Goal: Task Accomplishment & Management: Complete application form

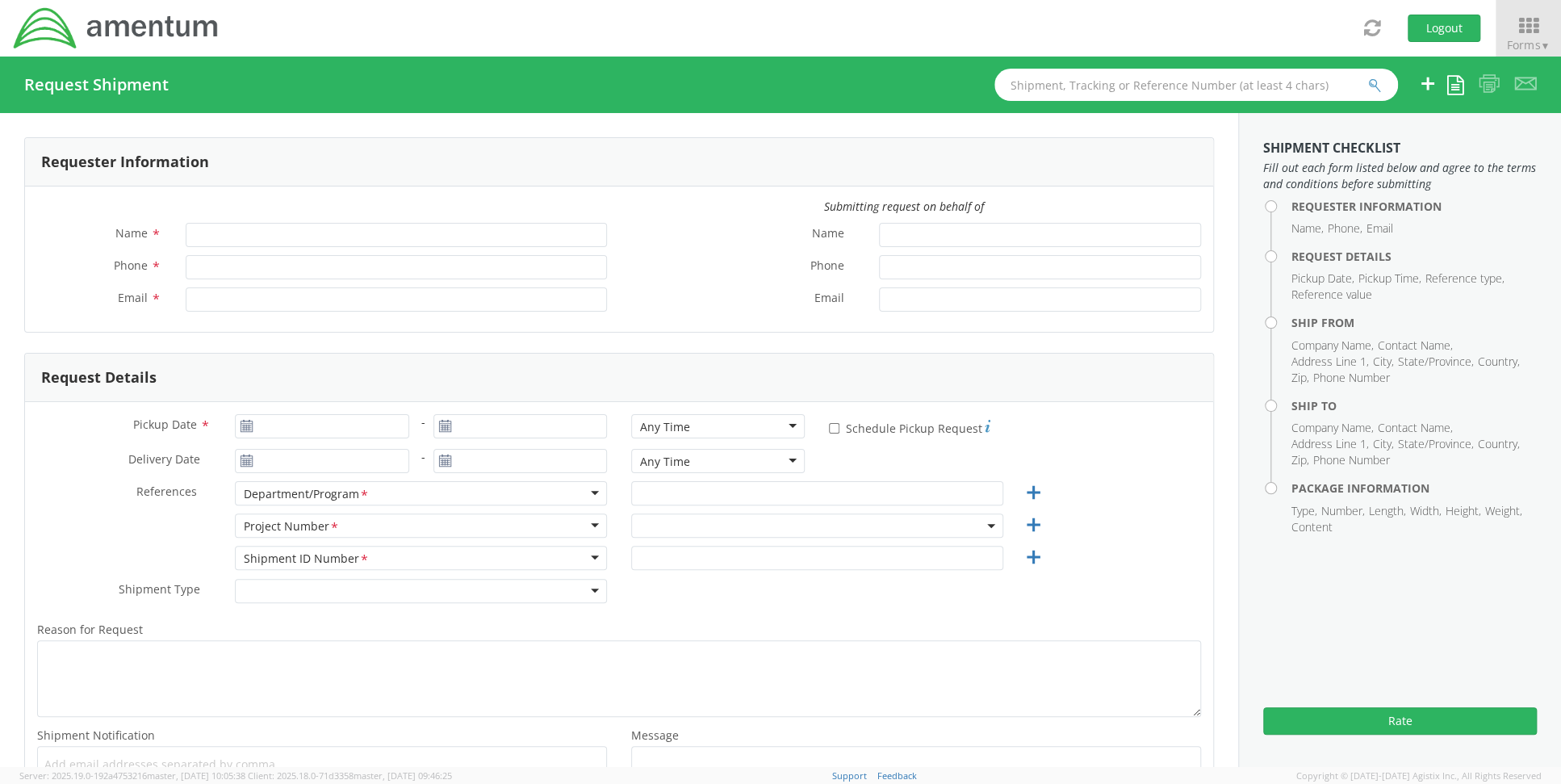
type input "[PERSON_NAME]"
type input "[PHONE_NUMBER]"
type input "[PERSON_NAME][EMAIL_ADDRESS][PERSON_NAME][DOMAIN_NAME]"
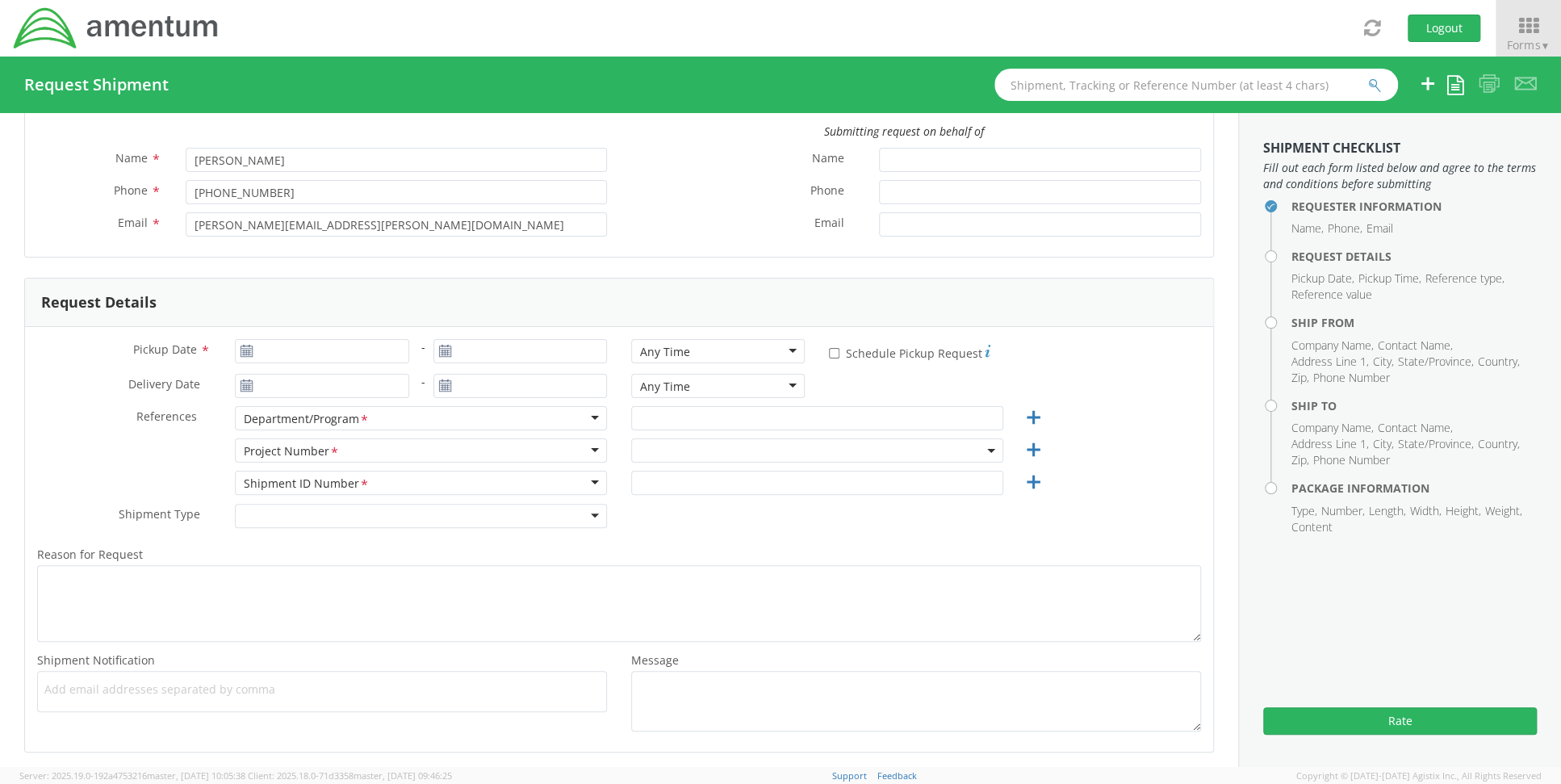
scroll to position [242, 0]
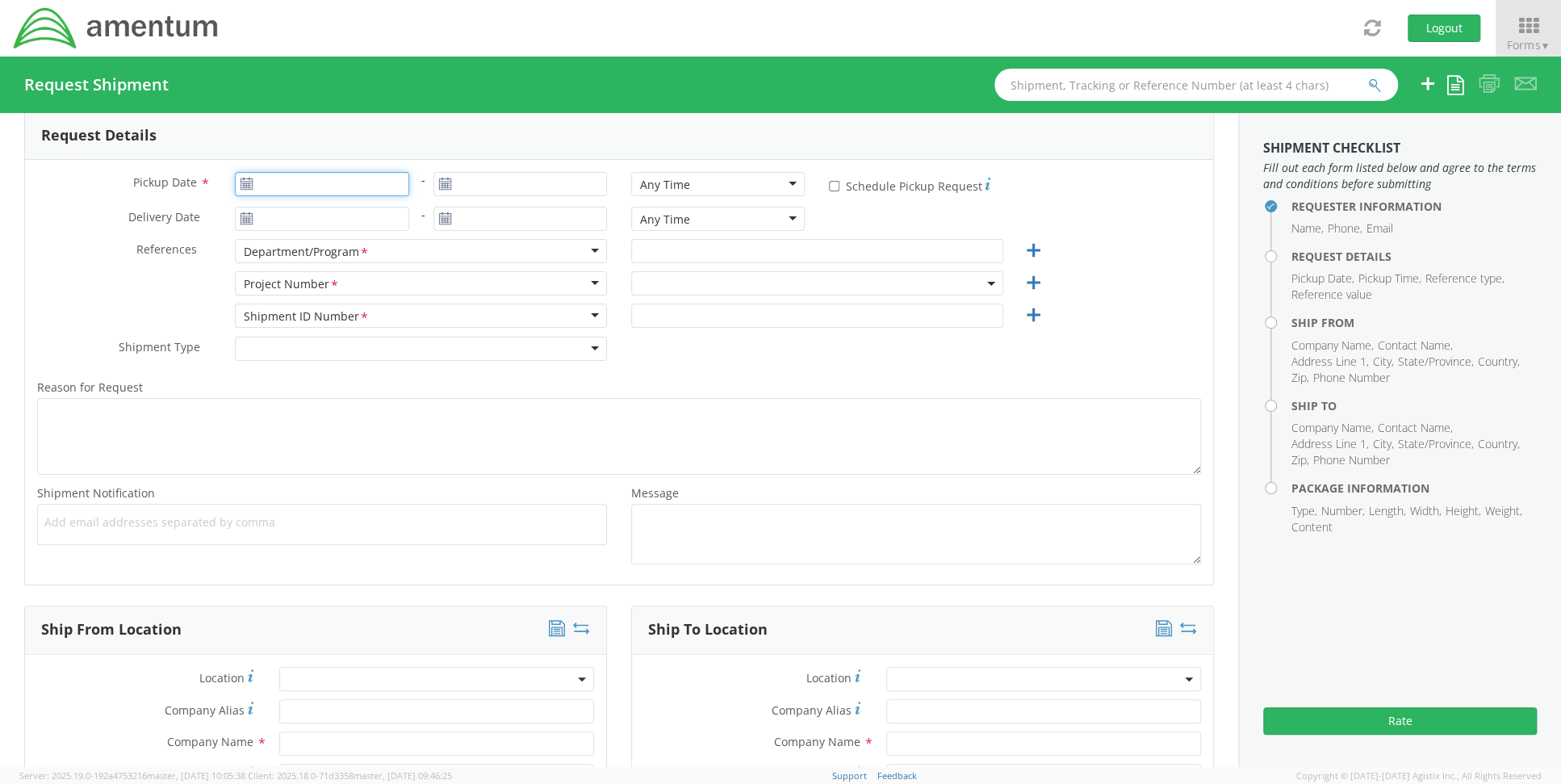
type input "[DATE]"
click at [320, 190] on input "[DATE]" at bounding box center [321, 184] width 173 height 24
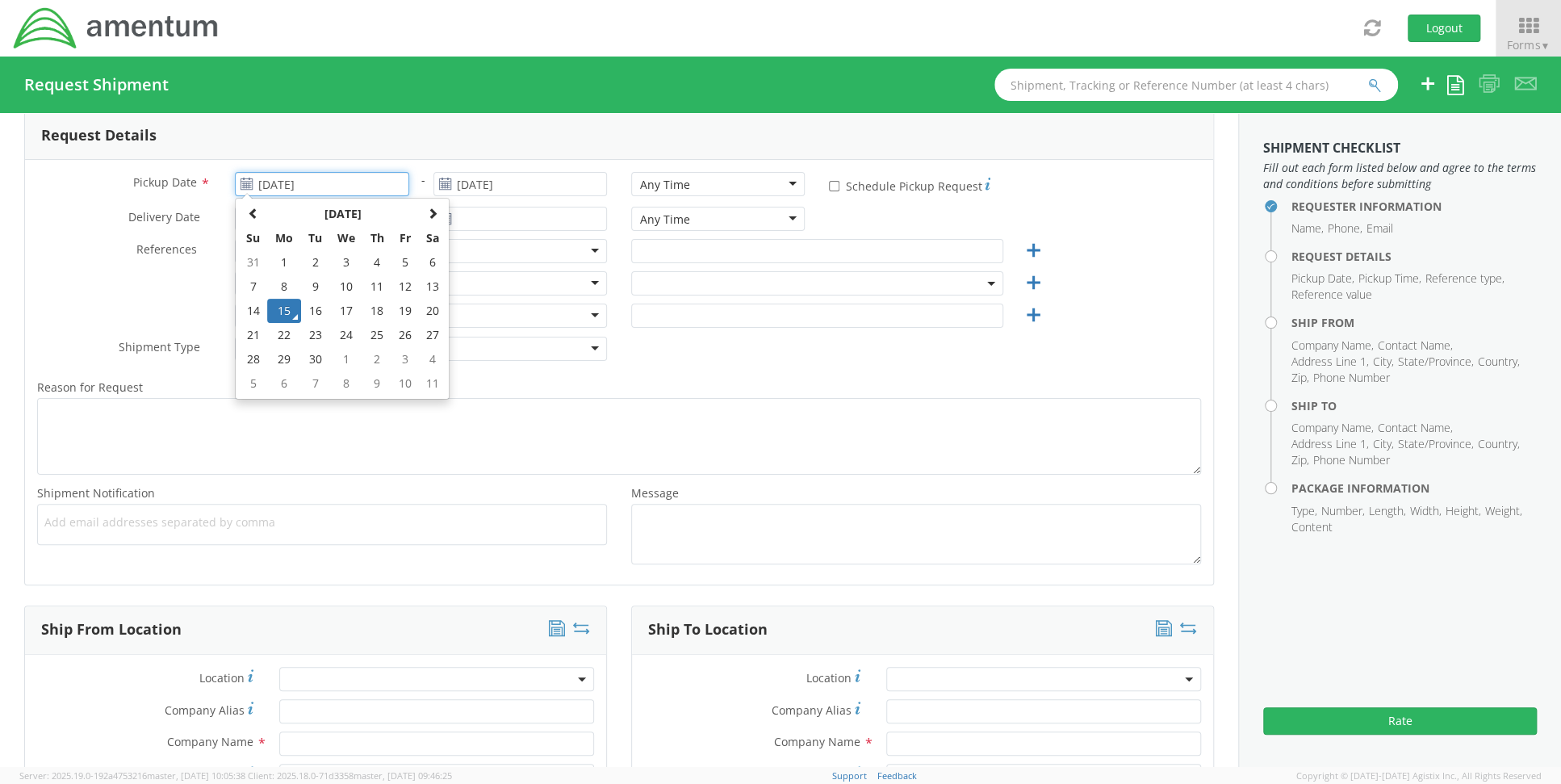
click at [292, 317] on td "15" at bounding box center [284, 310] width 34 height 24
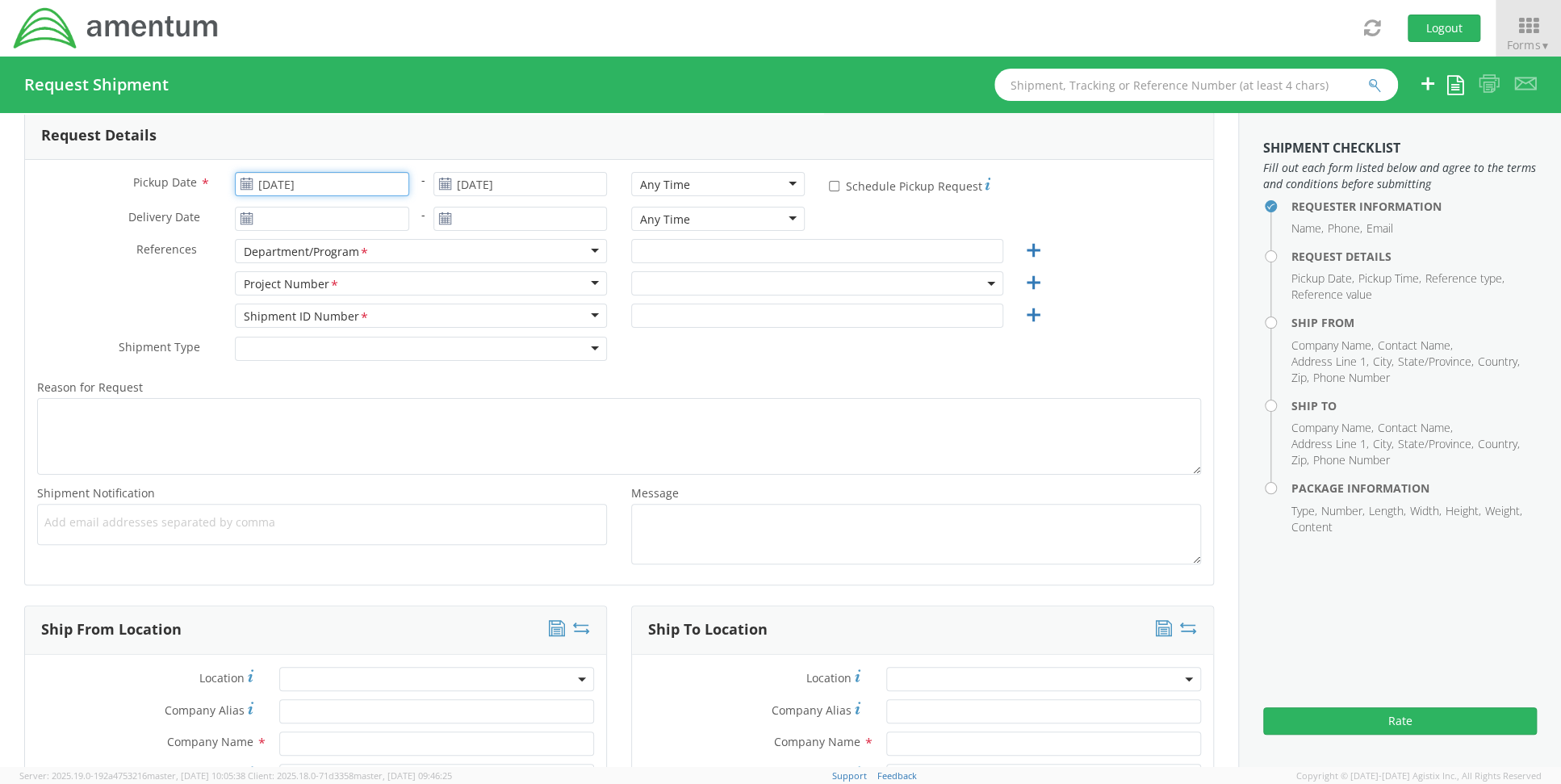
click at [322, 180] on input "[DATE]" at bounding box center [321, 184] width 173 height 24
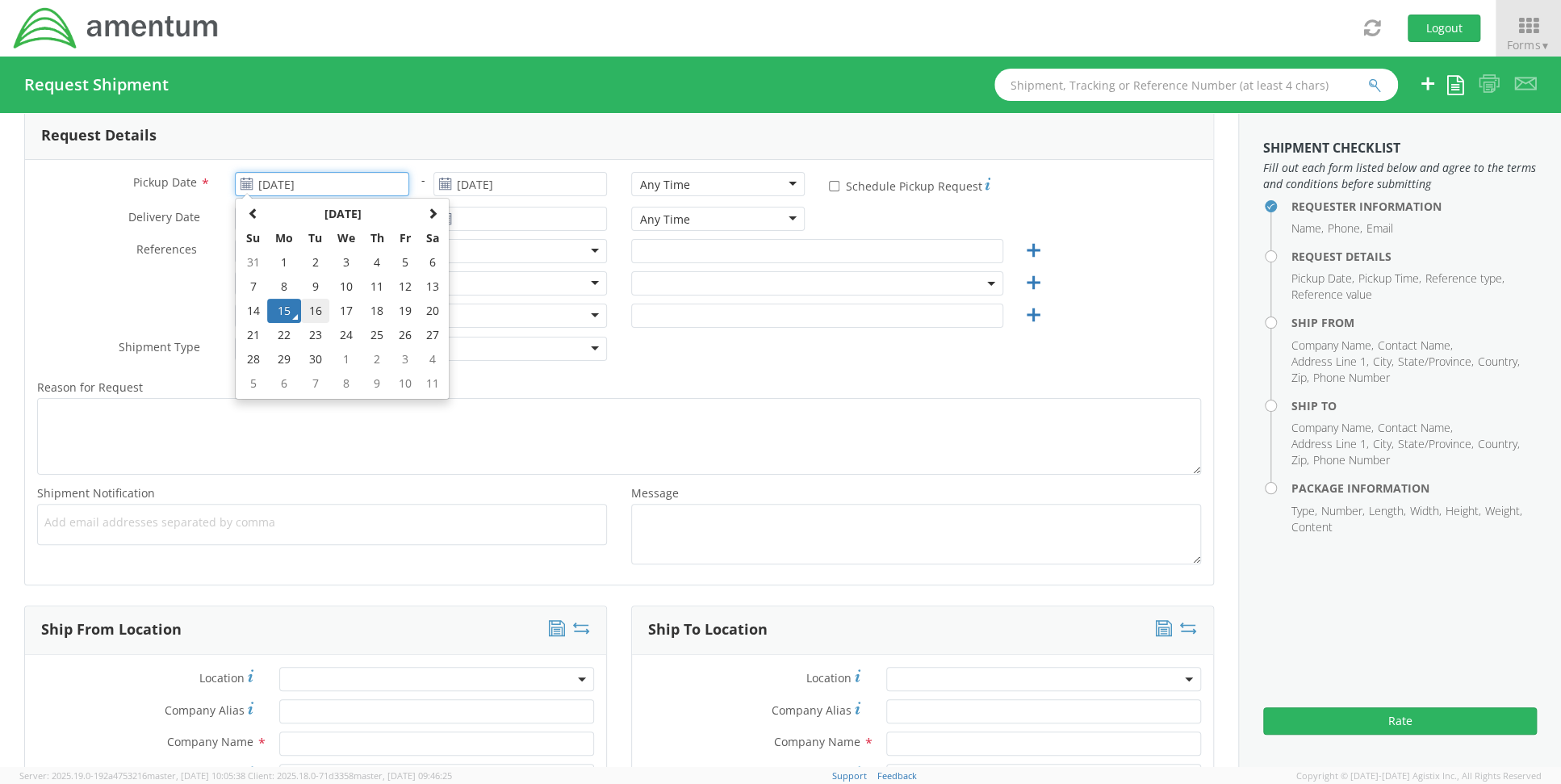
click at [317, 317] on td "16" at bounding box center [315, 310] width 28 height 24
type input "09/16/2025"
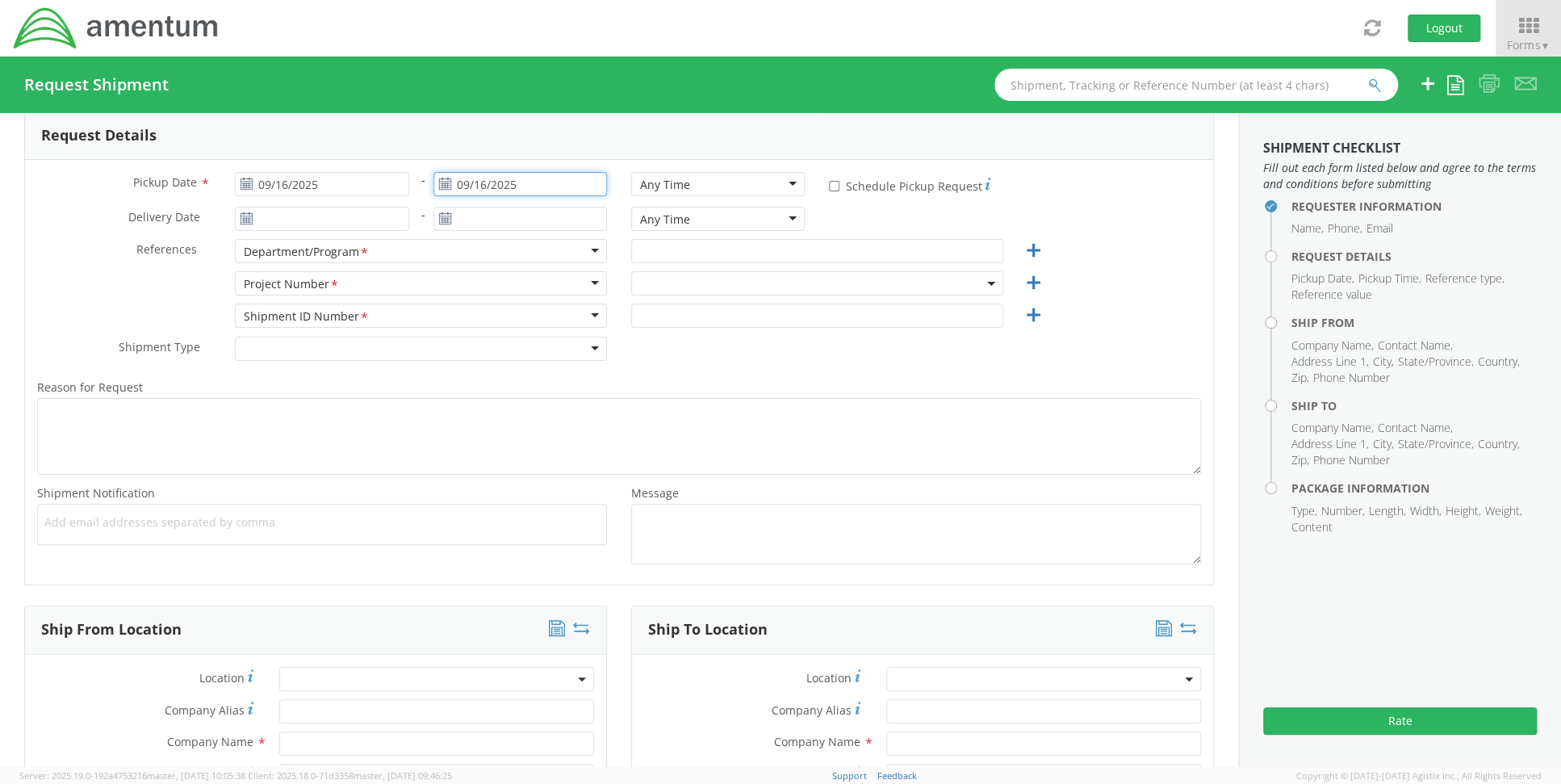
click at [531, 182] on input "09/16/2025" at bounding box center [519, 184] width 173 height 24
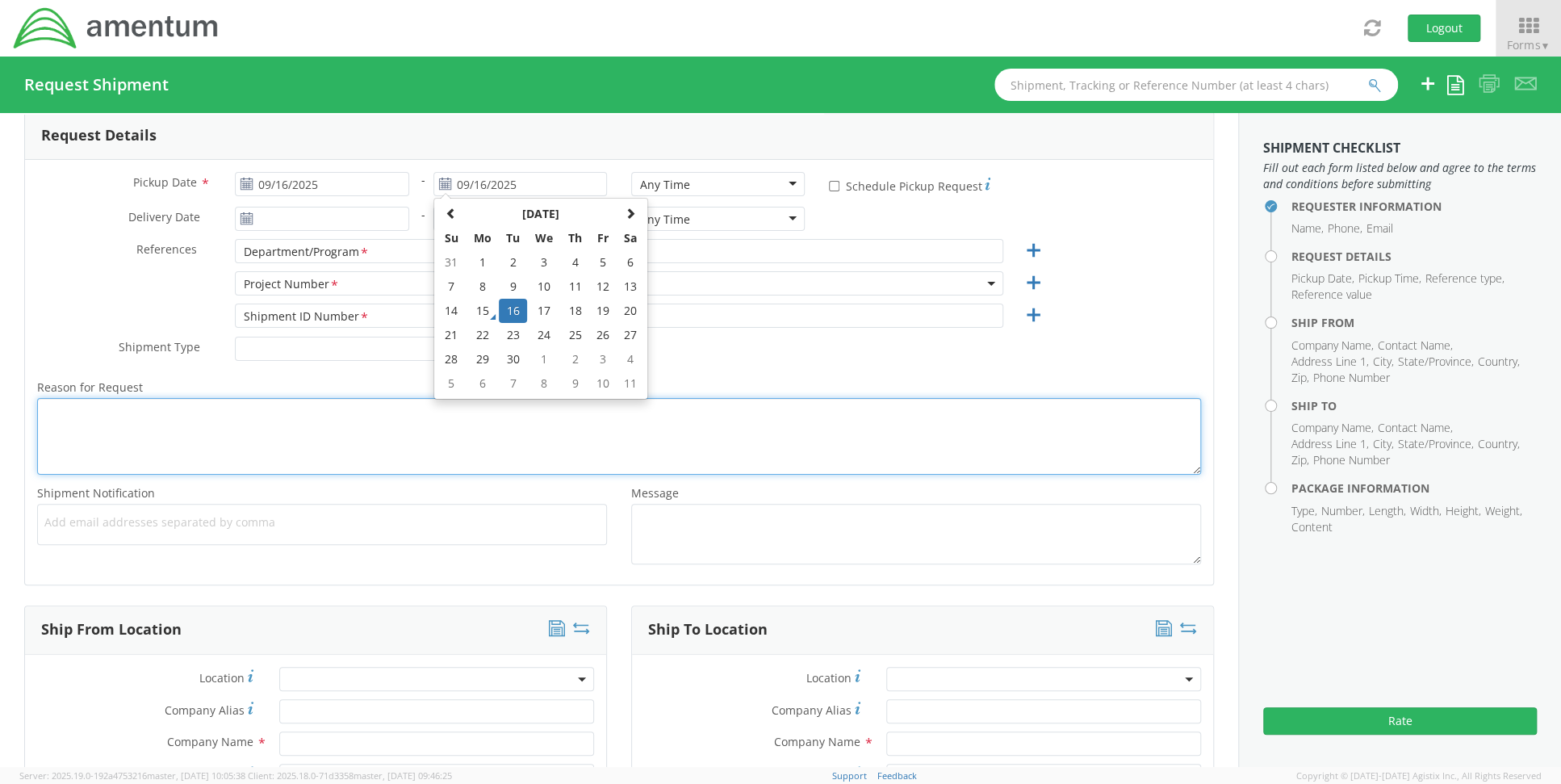
click at [485, 452] on textarea "Reason for Request *" at bounding box center [619, 436] width 1164 height 77
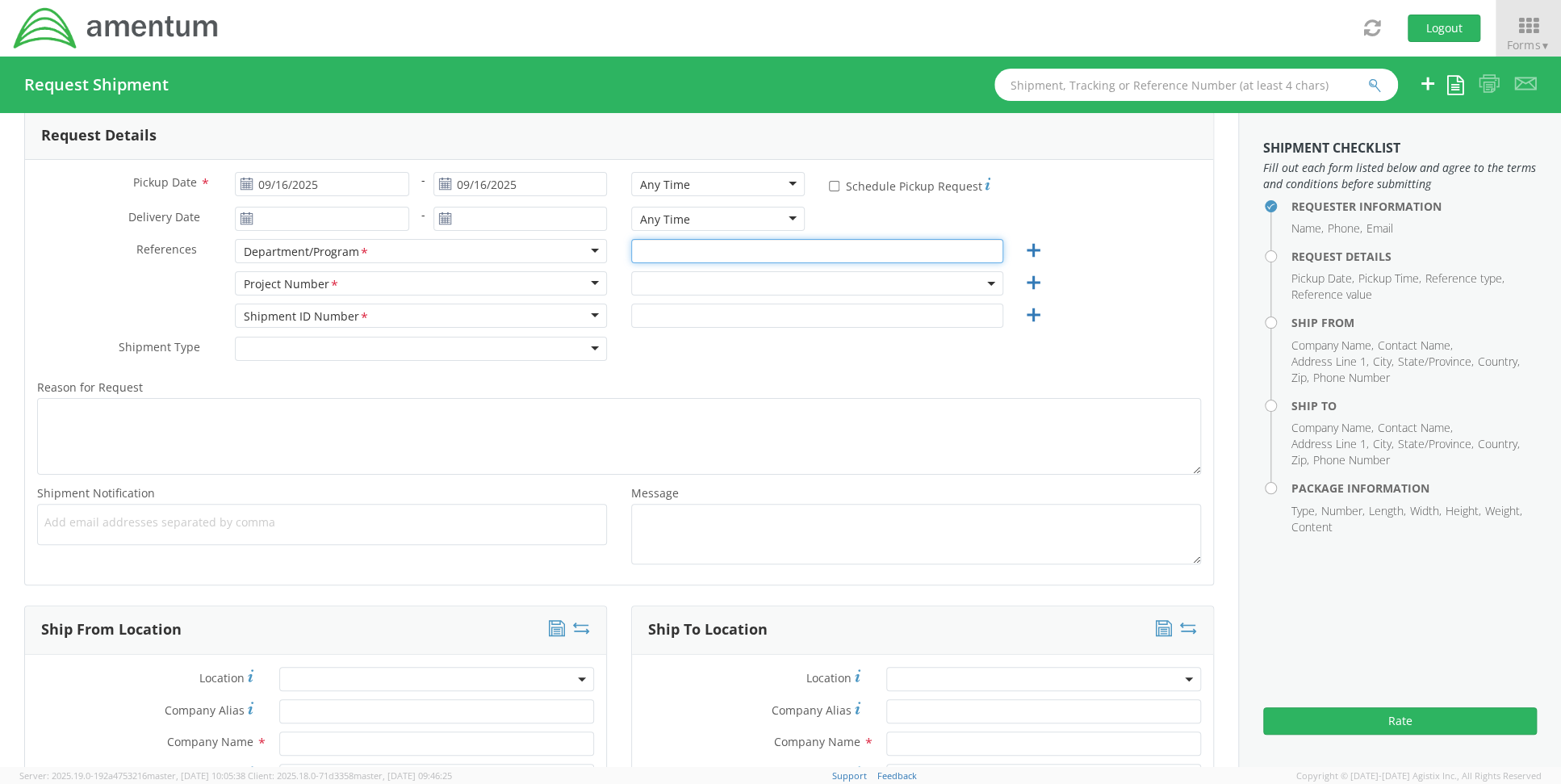
click at [769, 241] on input "text" at bounding box center [817, 251] width 372 height 24
type input "CFT"
click at [759, 302] on input "search" at bounding box center [814, 310] width 360 height 24
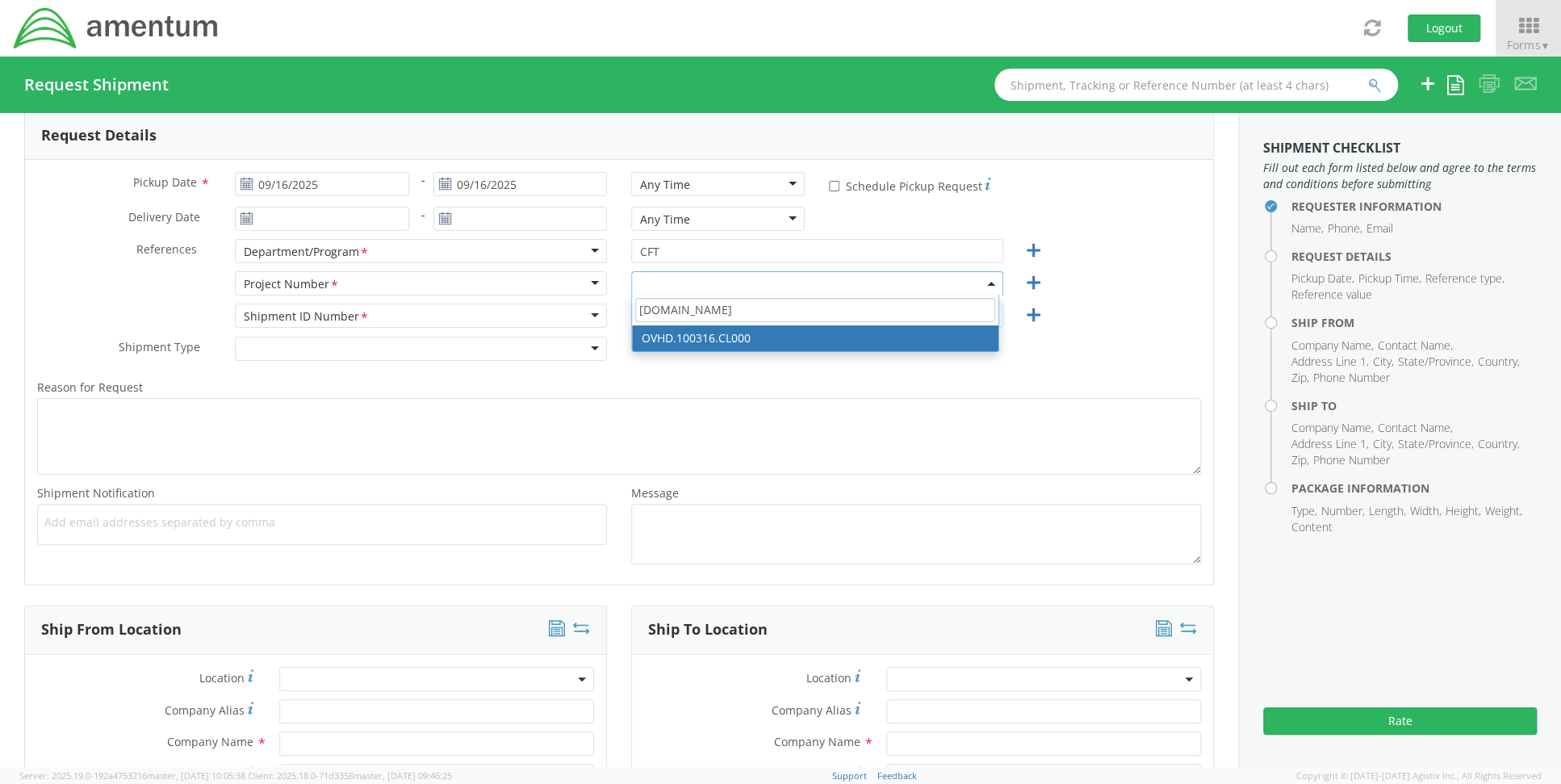
type input "[DOMAIN_NAME]"
select select "OVHD.100316.CL000"
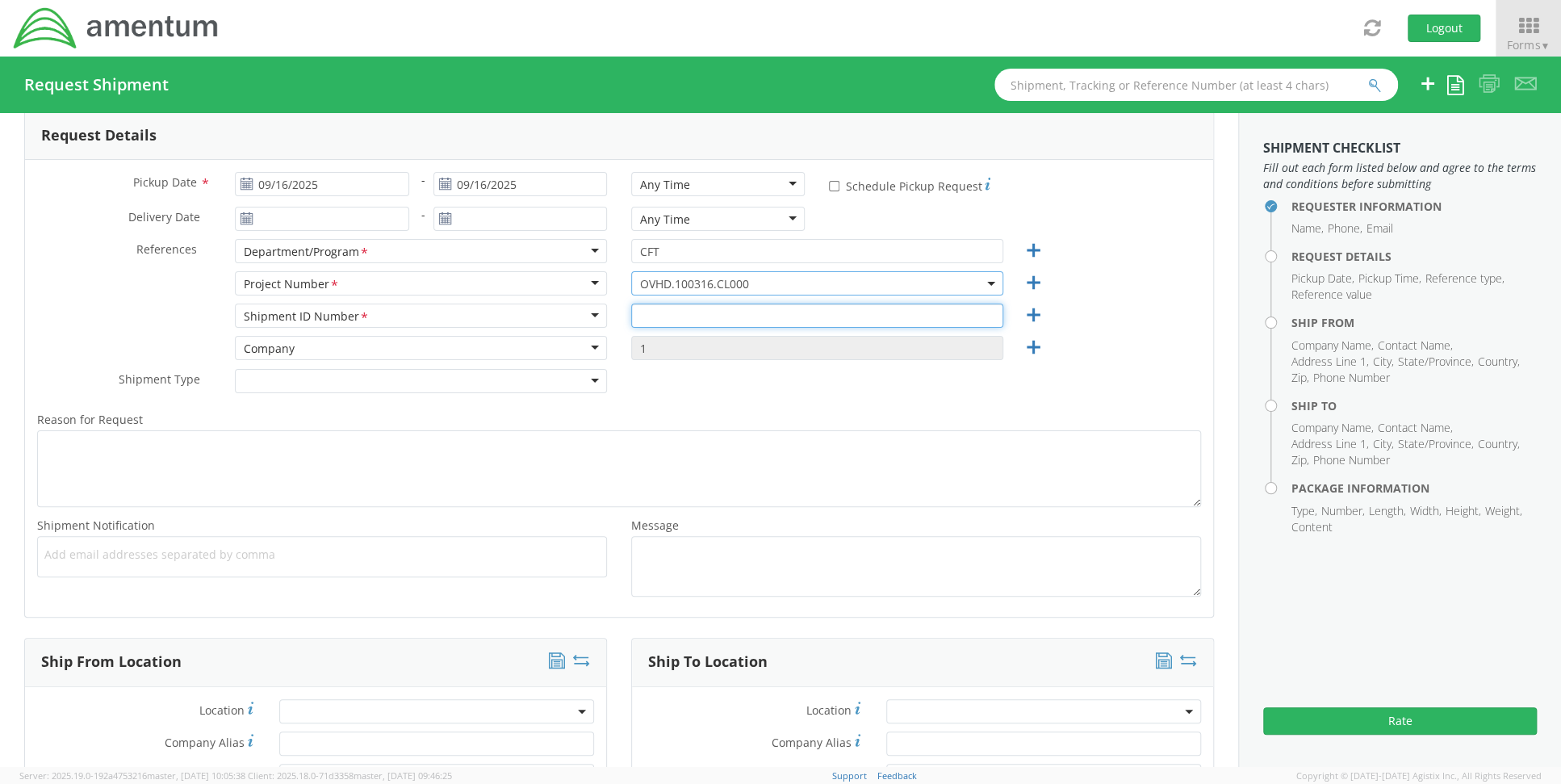
click at [704, 319] on input "text" at bounding box center [817, 315] width 372 height 24
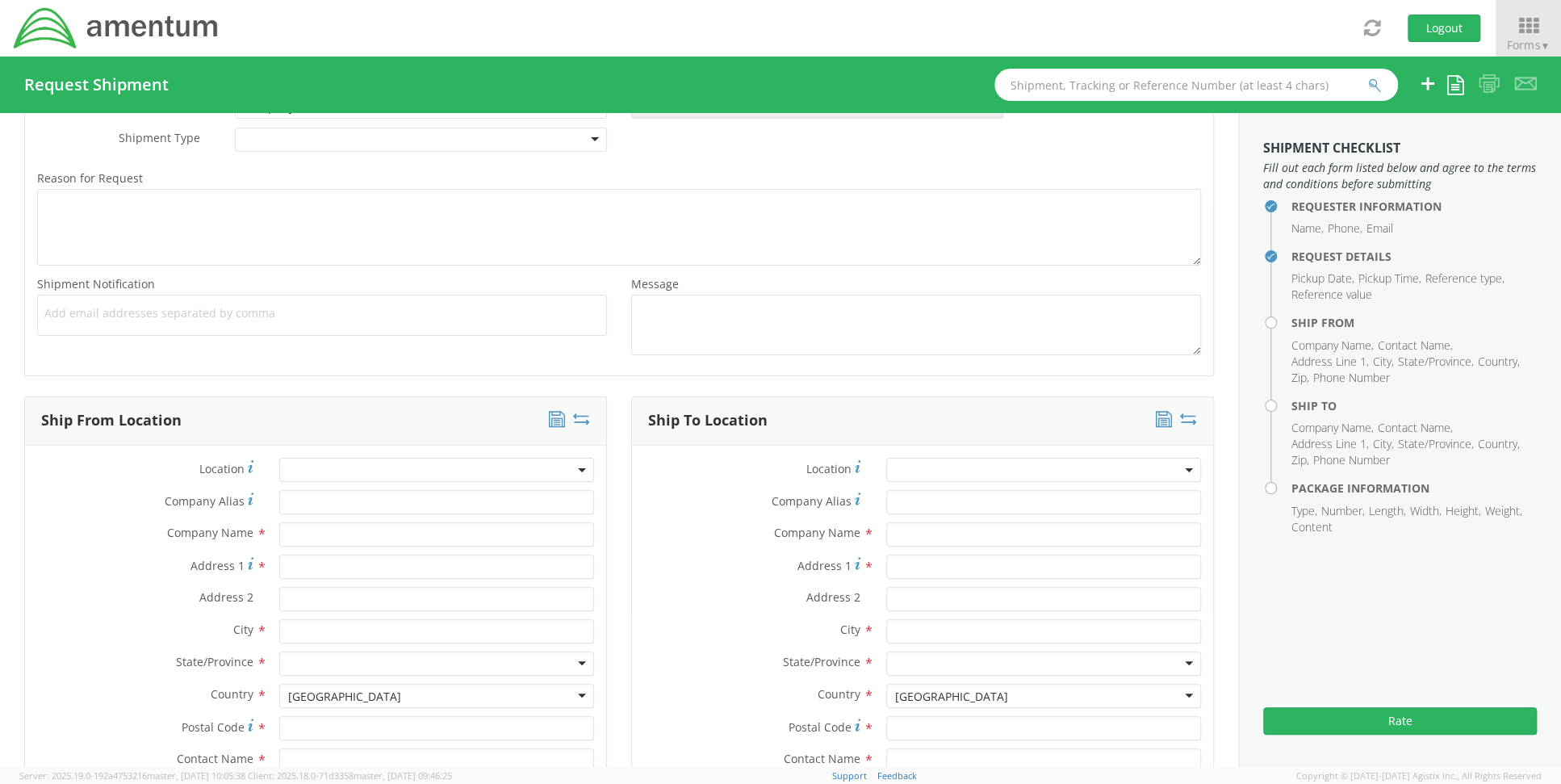
scroll to position [485, 0]
type input "1"
click at [328, 532] on input "text" at bounding box center [437, 533] width 315 height 24
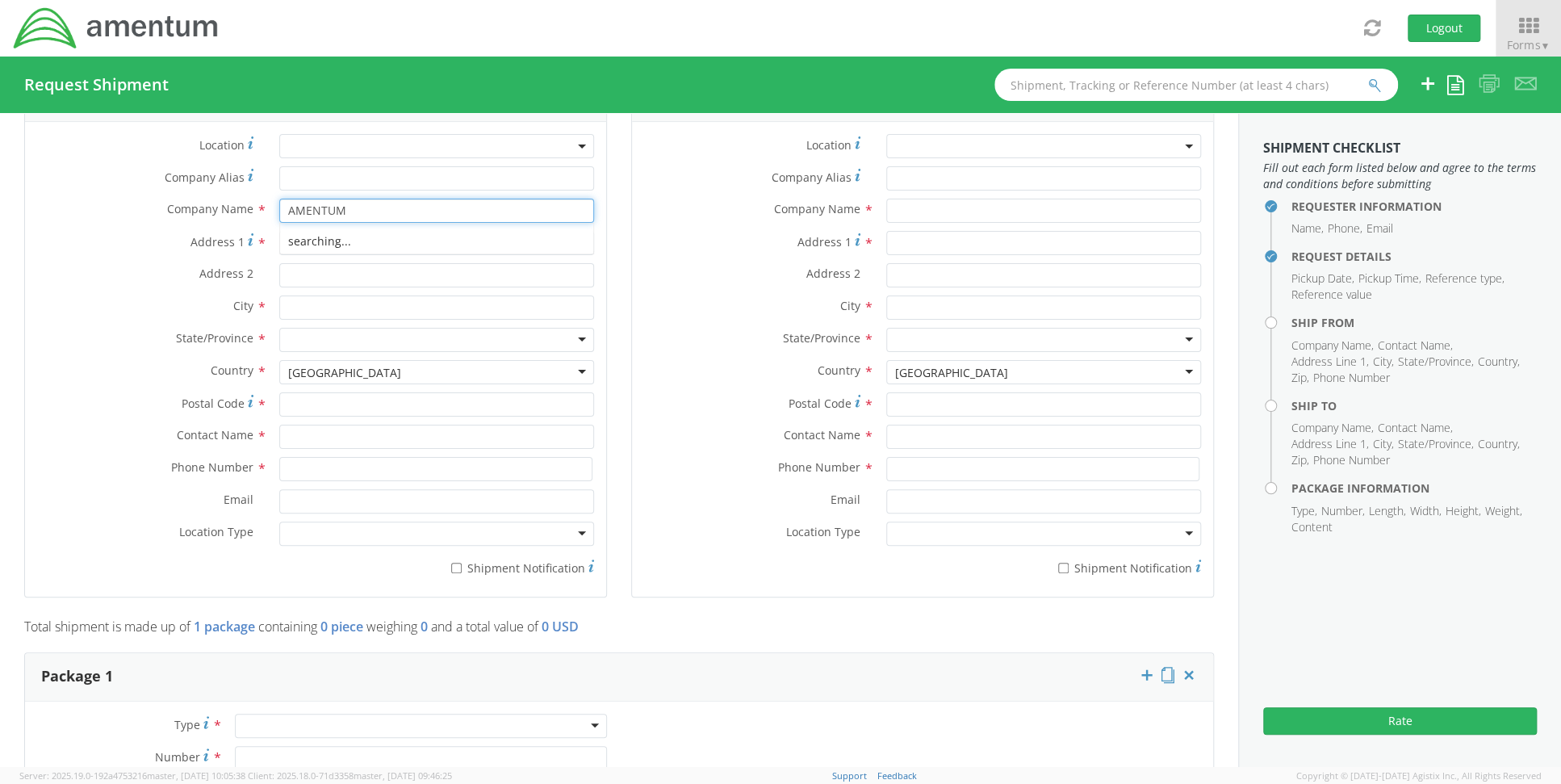
type input "AMENTUM"
click at [326, 269] on input "Address 2 *" at bounding box center [437, 275] width 315 height 24
type input "1785 L ST"
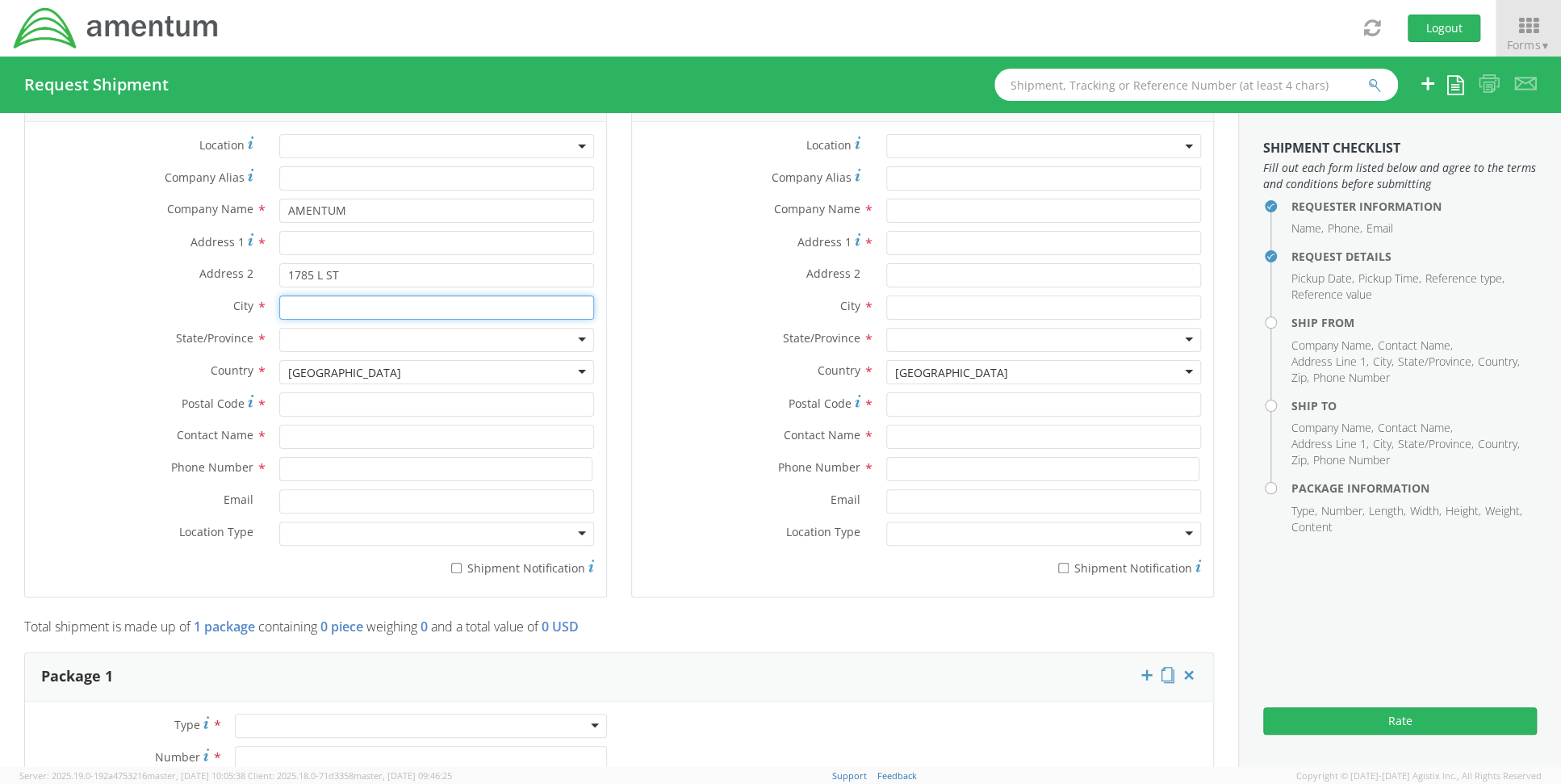
click at [329, 296] on input "text" at bounding box center [437, 307] width 315 height 24
type input "[US_STATE][GEOGRAPHIC_DATA]"
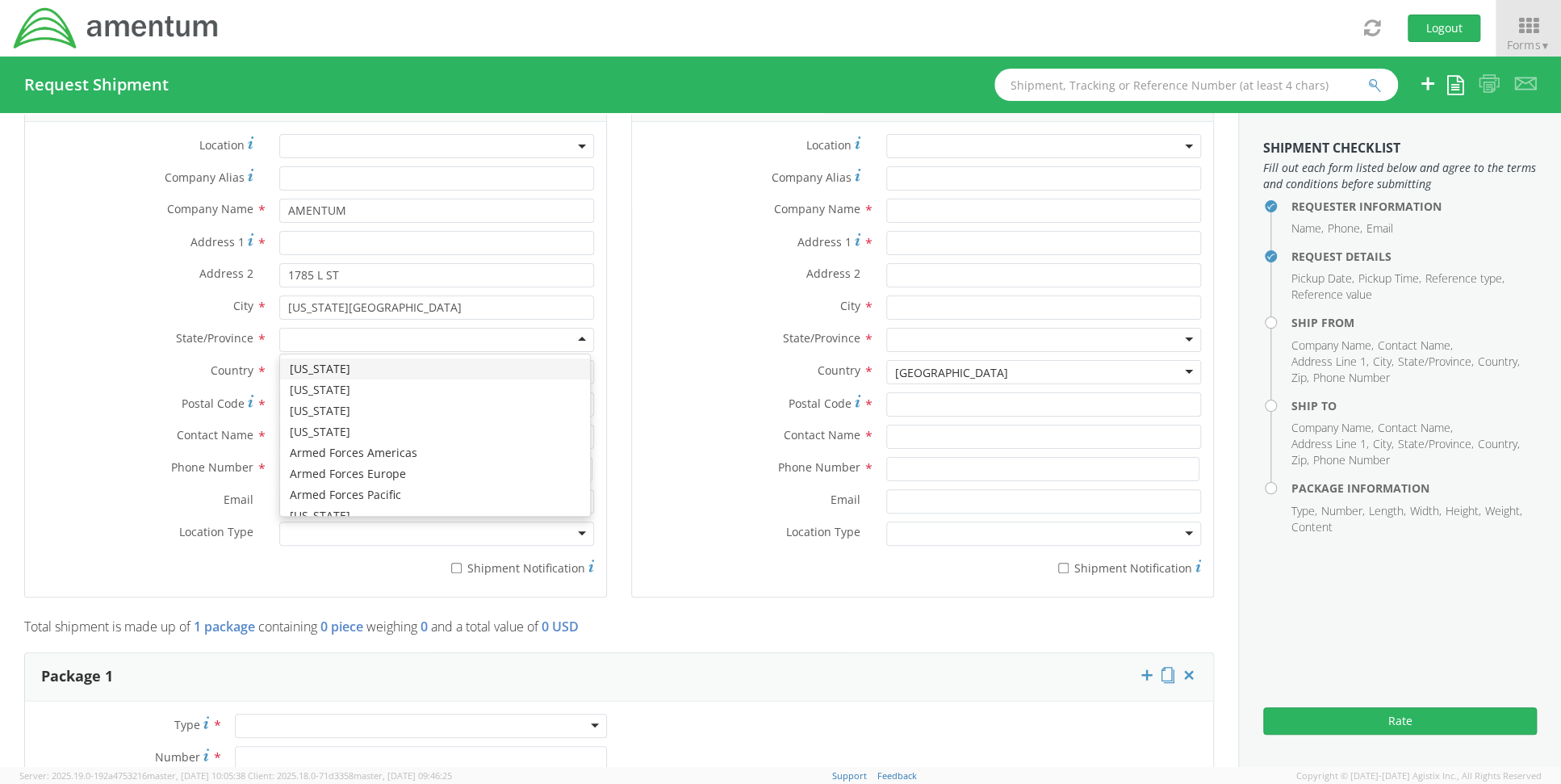
type input "V"
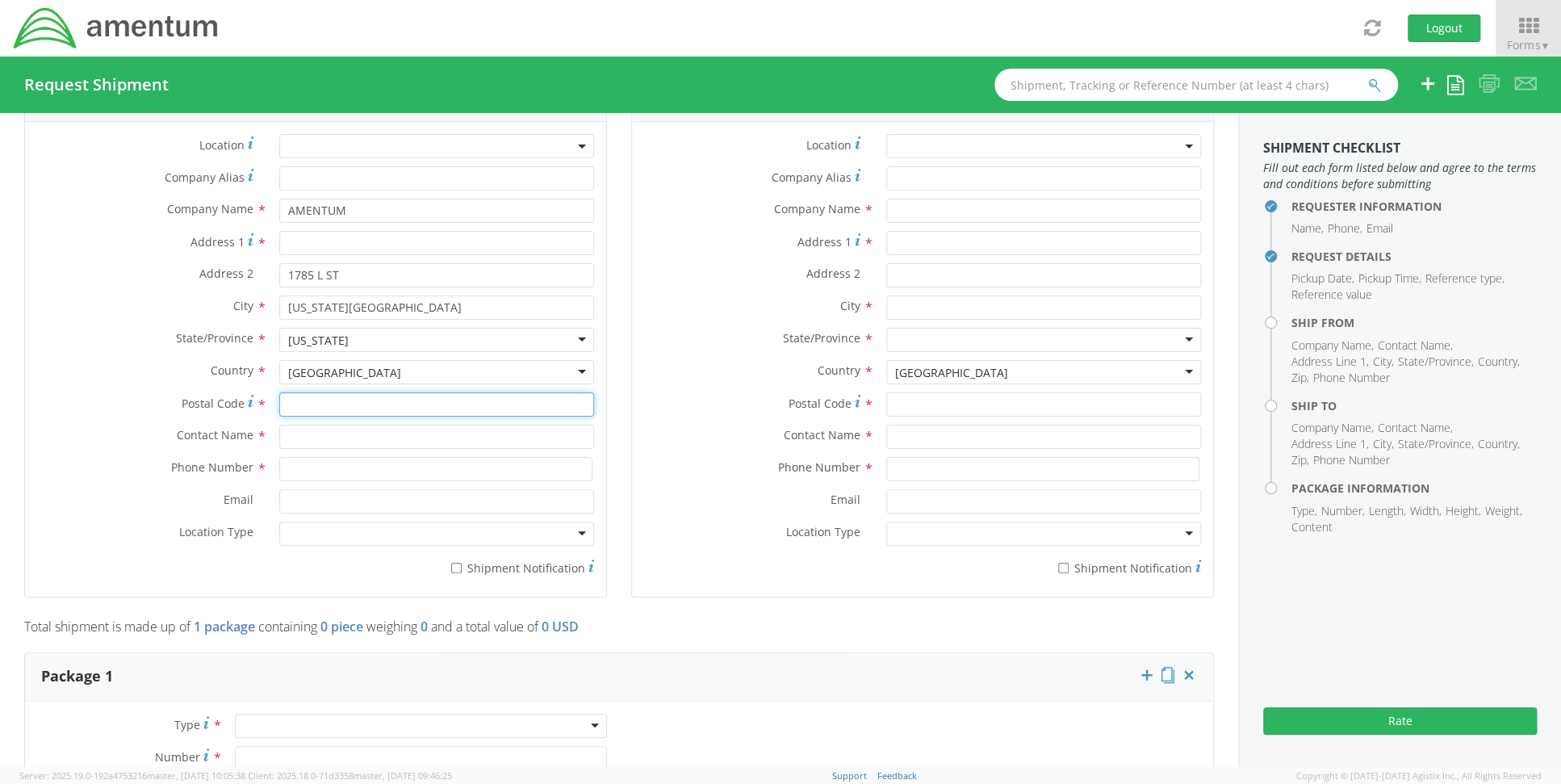
click at [318, 397] on input "Postal Code *" at bounding box center [437, 404] width 315 height 24
type input "23460"
click at [373, 439] on input "text" at bounding box center [437, 436] width 315 height 24
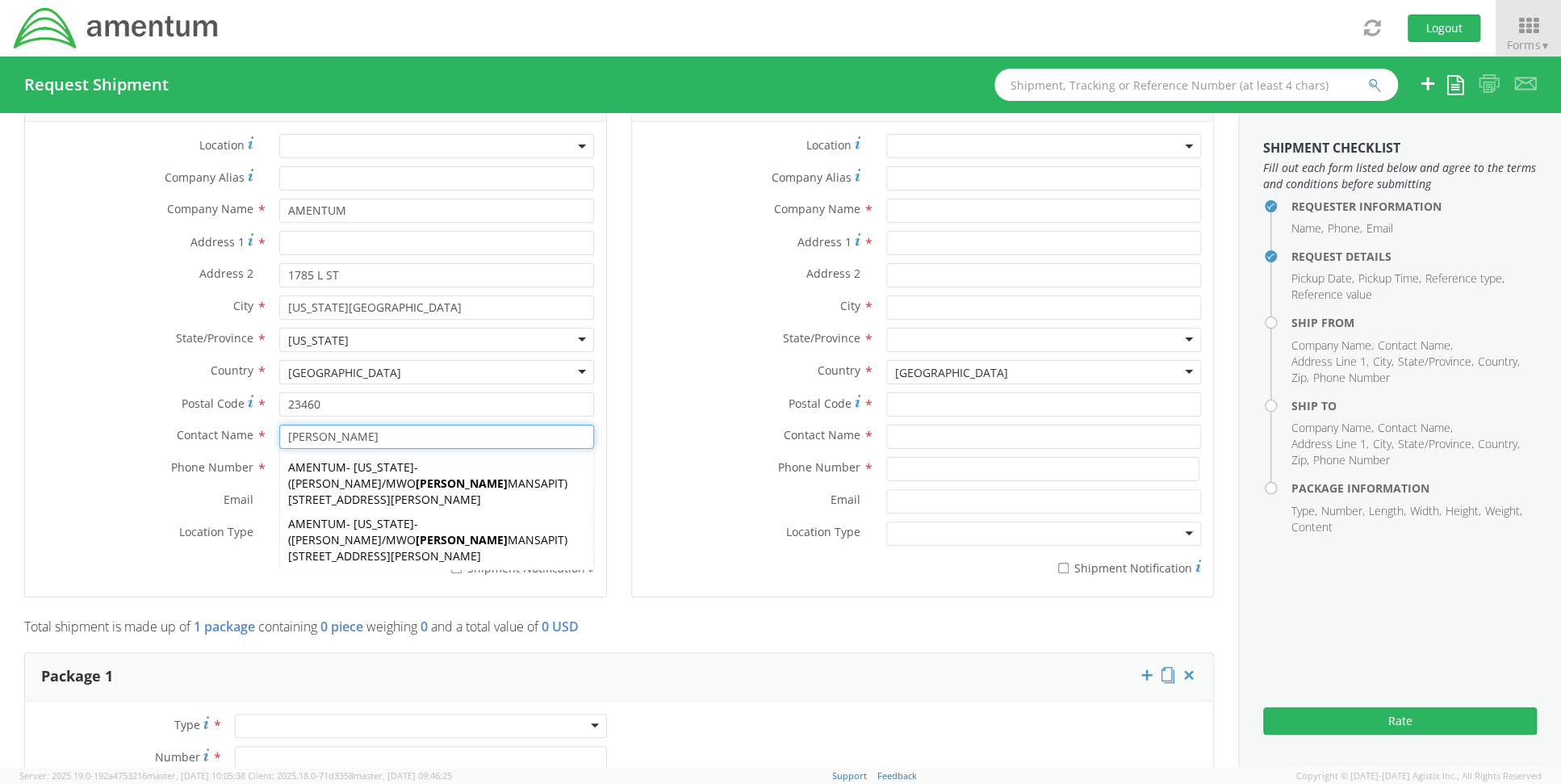
type input "[PERSON_NAME]"
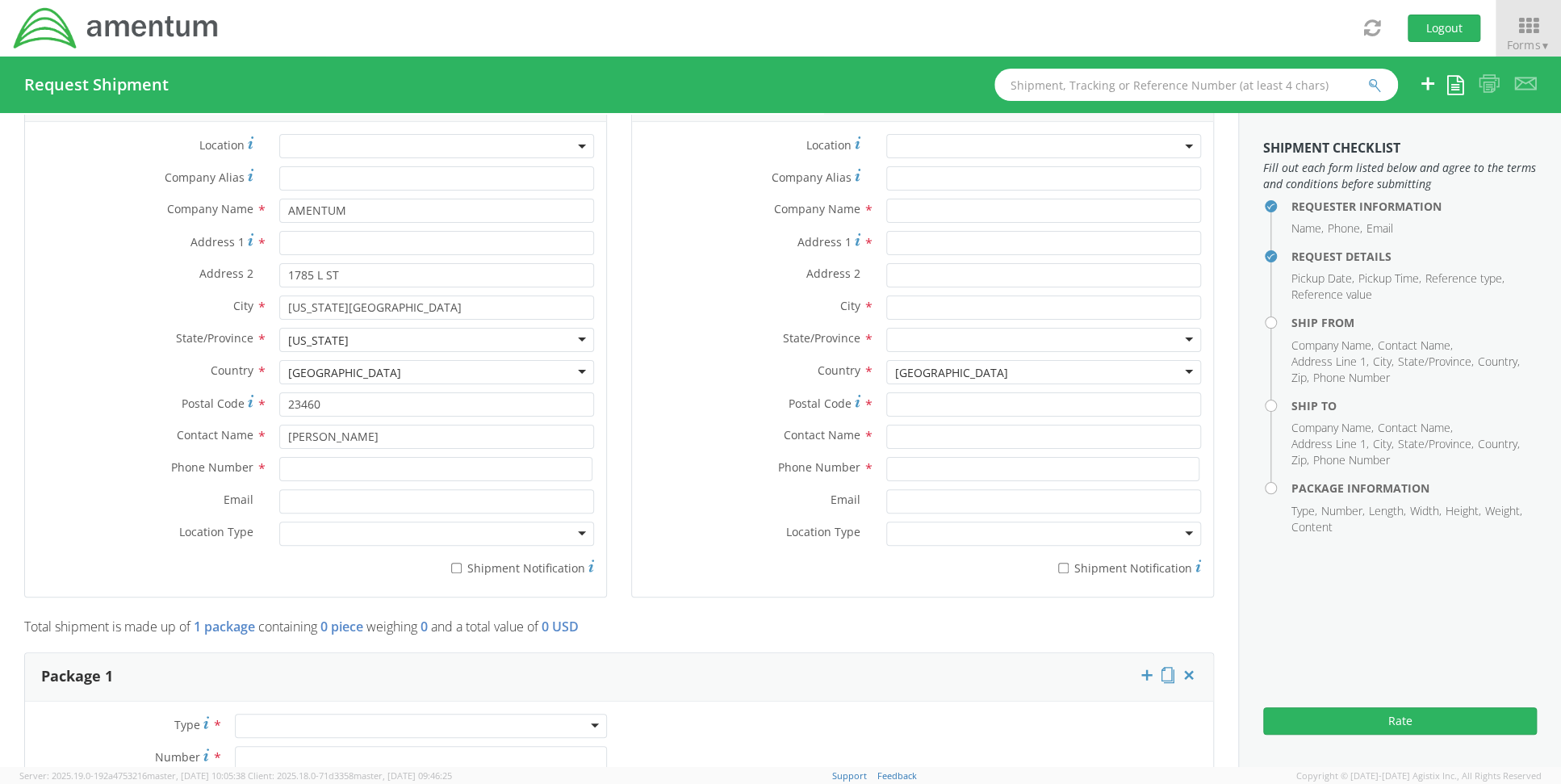
click at [205, 556] on div "* Shipment Notification" at bounding box center [315, 564] width 581 height 23
click at [328, 470] on input at bounding box center [436, 469] width 313 height 24
type input "7574339513"
click at [323, 495] on input "Email *" at bounding box center [437, 501] width 315 height 24
click at [325, 530] on div at bounding box center [437, 533] width 315 height 24
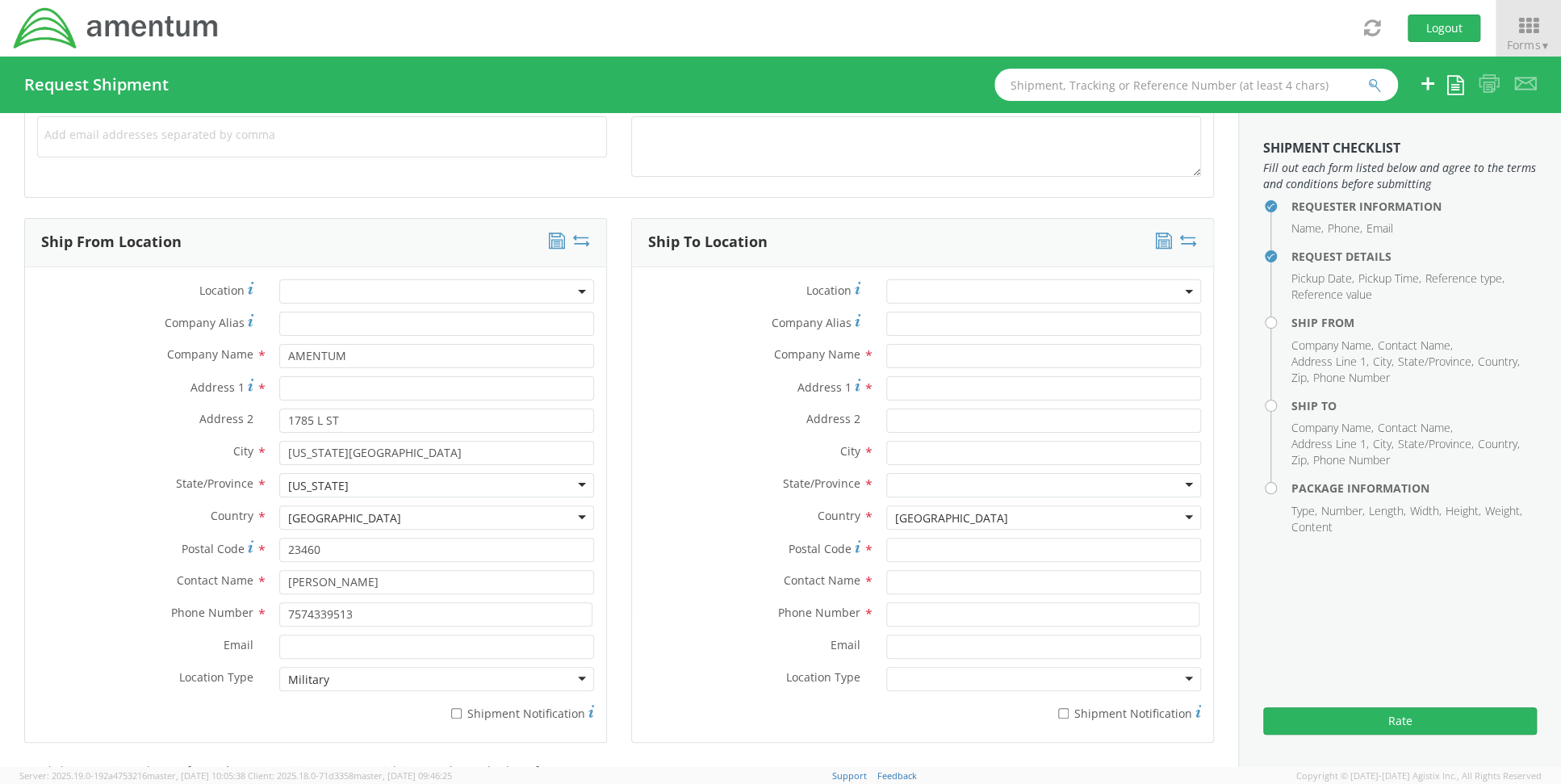
scroll to position [485, 0]
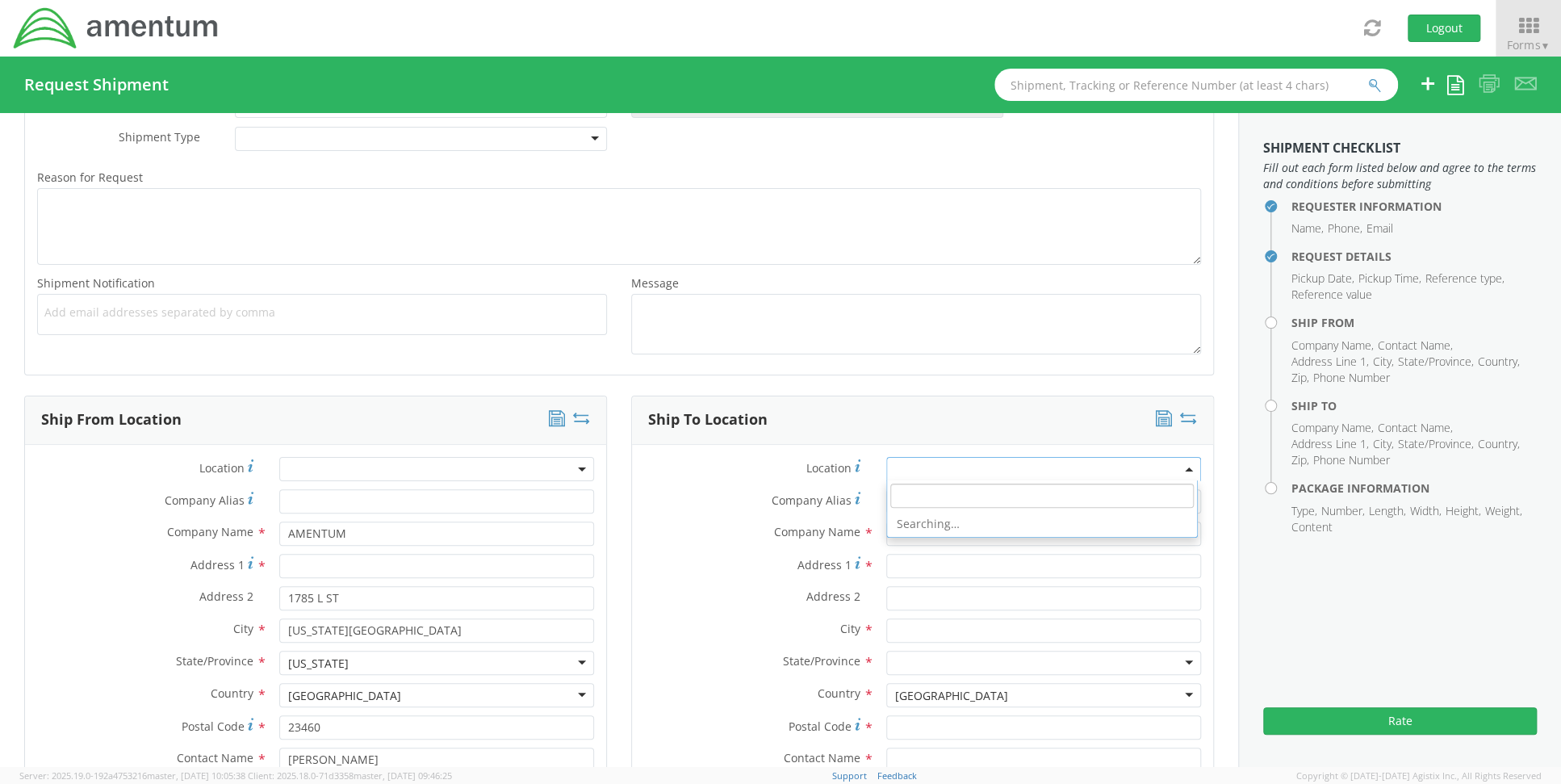
click at [932, 465] on span at bounding box center [1043, 469] width 315 height 24
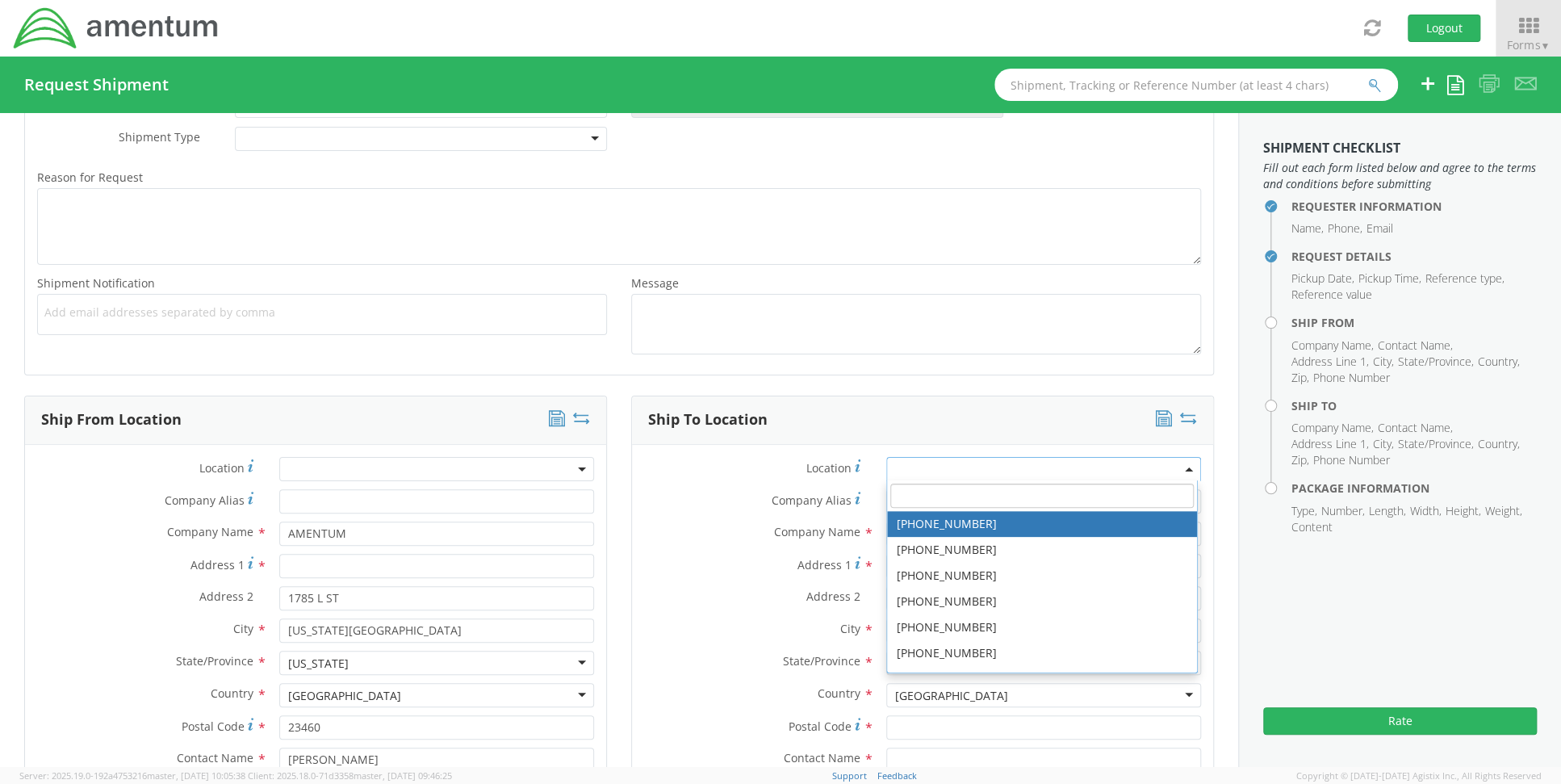
click at [931, 493] on input "search" at bounding box center [1042, 495] width 303 height 24
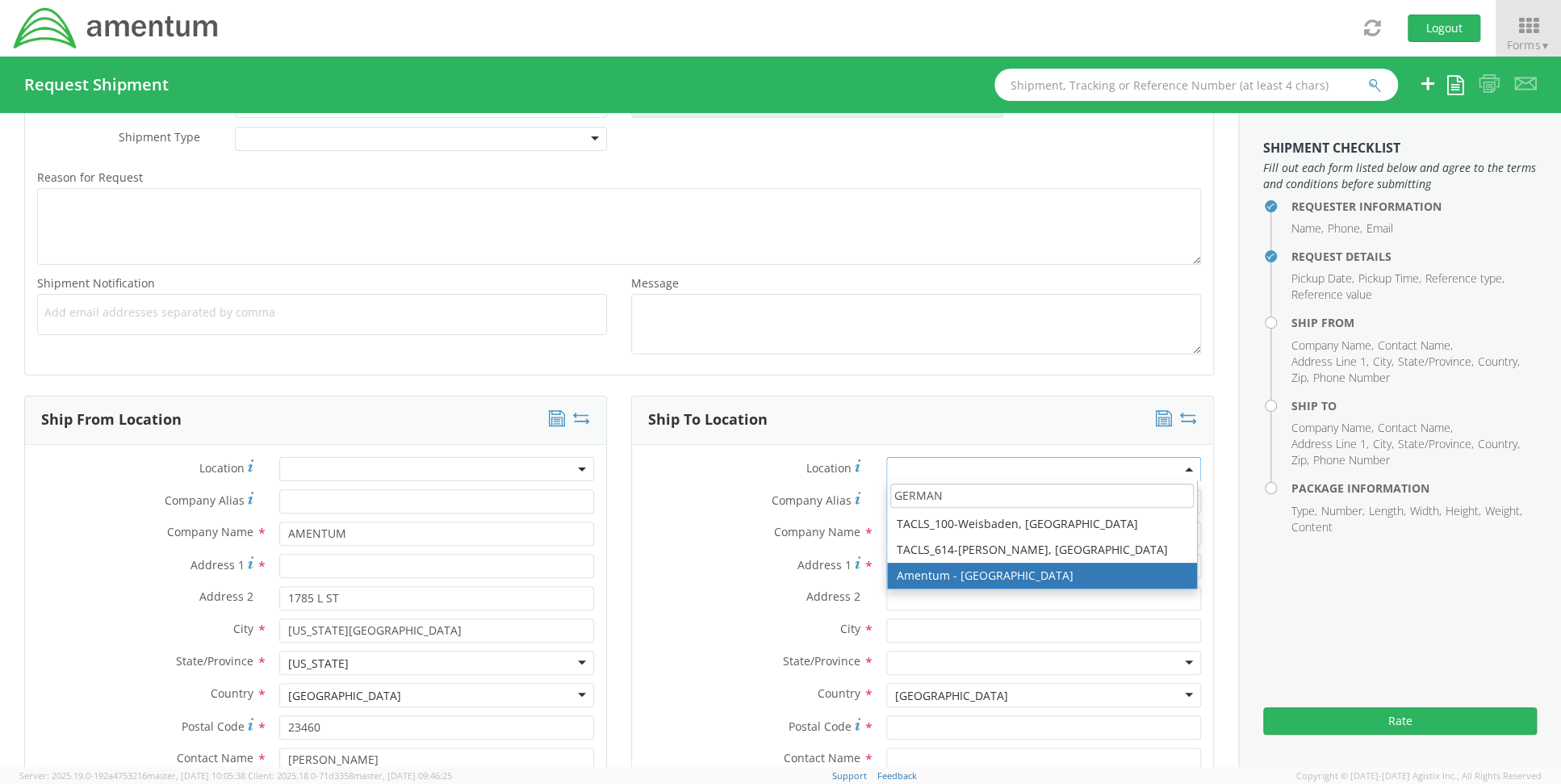
type input "GERMAN"
type input "Amentum Services, Inc."
type input "[STREET_ADDRESS][PERSON_NAME]"
type input "[GEOGRAPHIC_DATA]"
type input "20876"
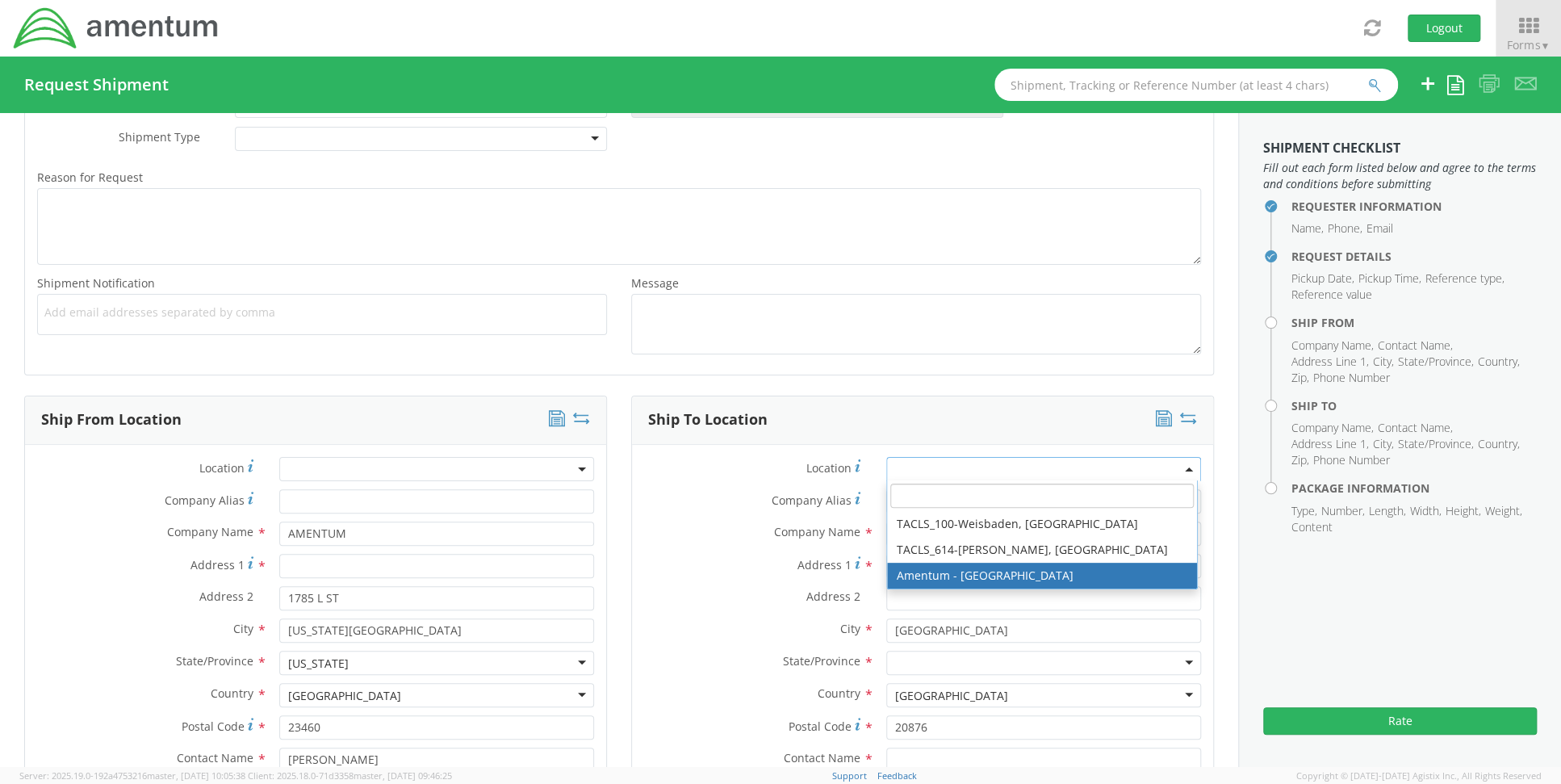
select select "53871"
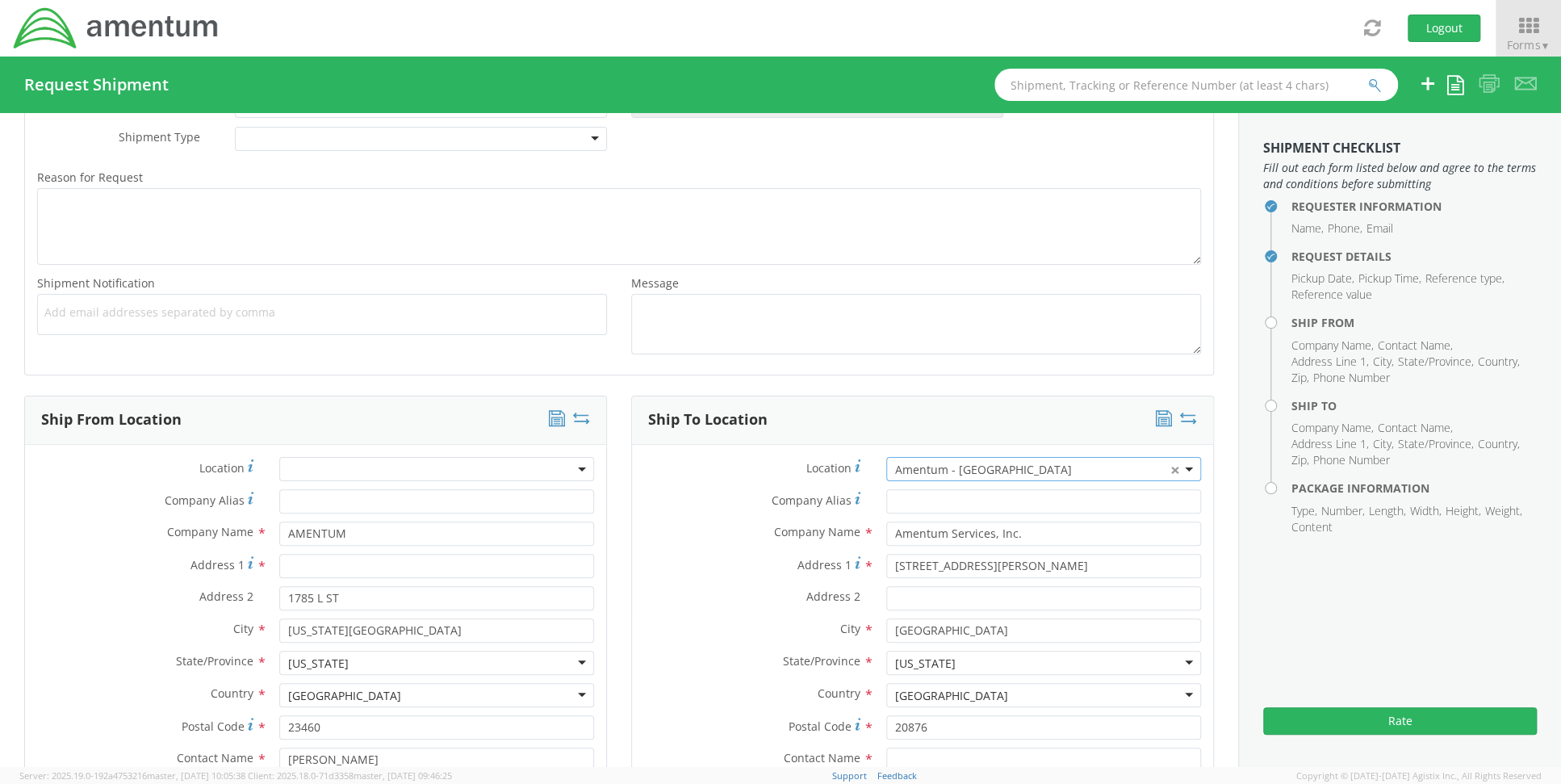
scroll to position [887, 0]
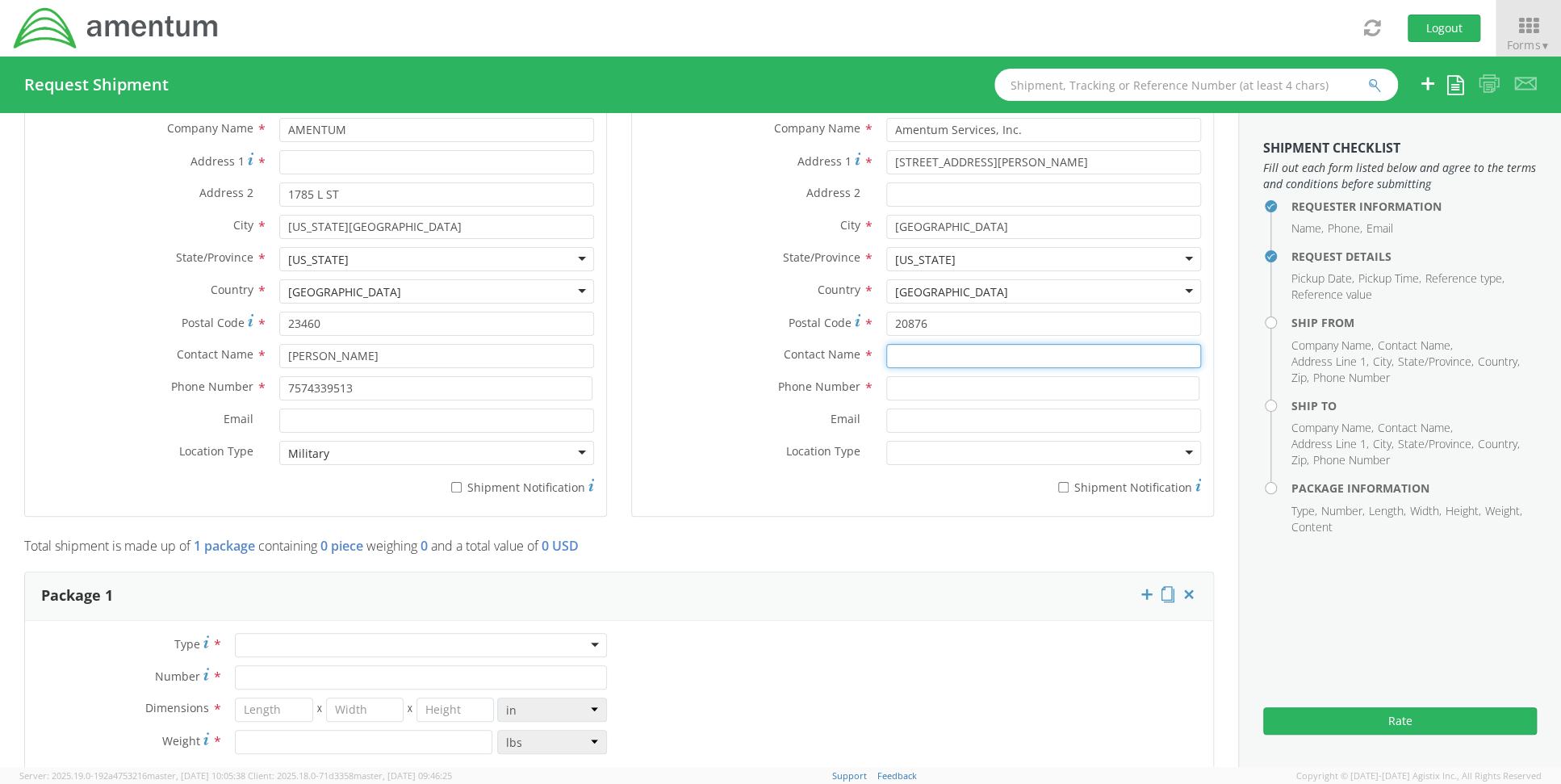
click at [920, 355] on input "text" at bounding box center [1043, 355] width 315 height 24
type input "[PERSON_NAME]"
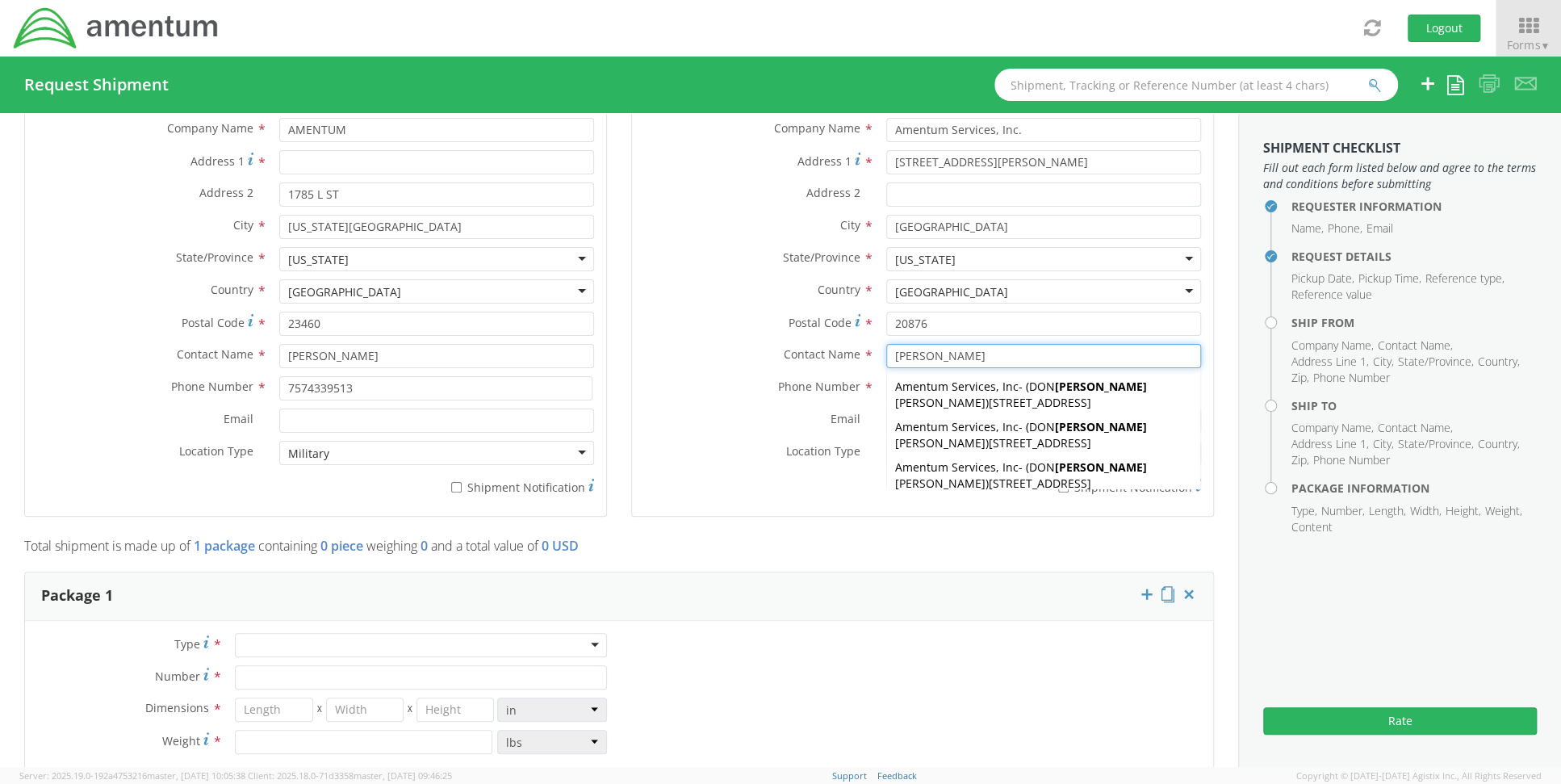
click at [913, 423] on span "Amentum Services, Inc" at bounding box center [956, 426] width 124 height 16
select select
type input "Amentum Services, Inc"
type input "[STREET_ADDRESS]"
type input "San [PERSON_NAME]"
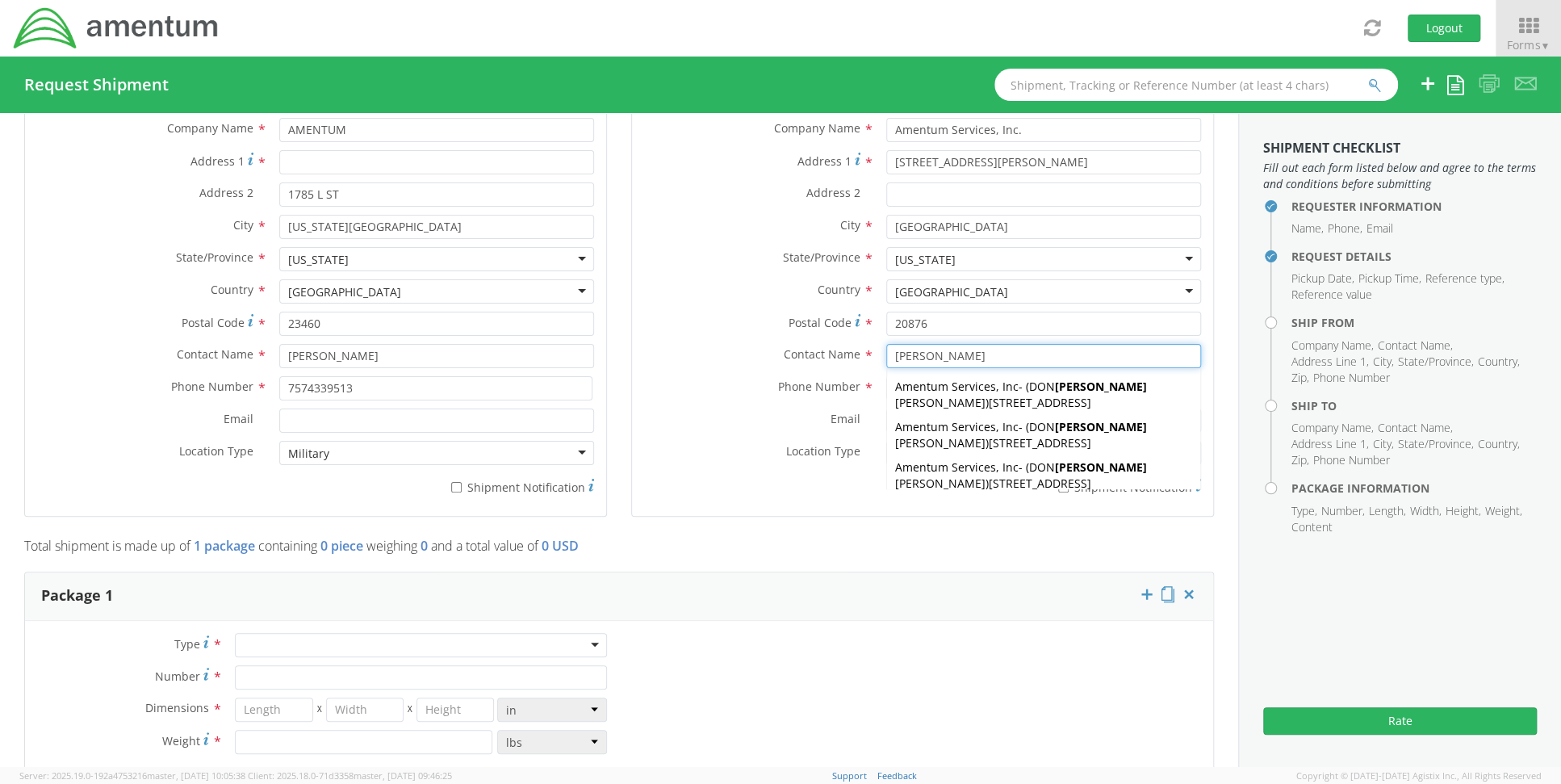
type input "76904"
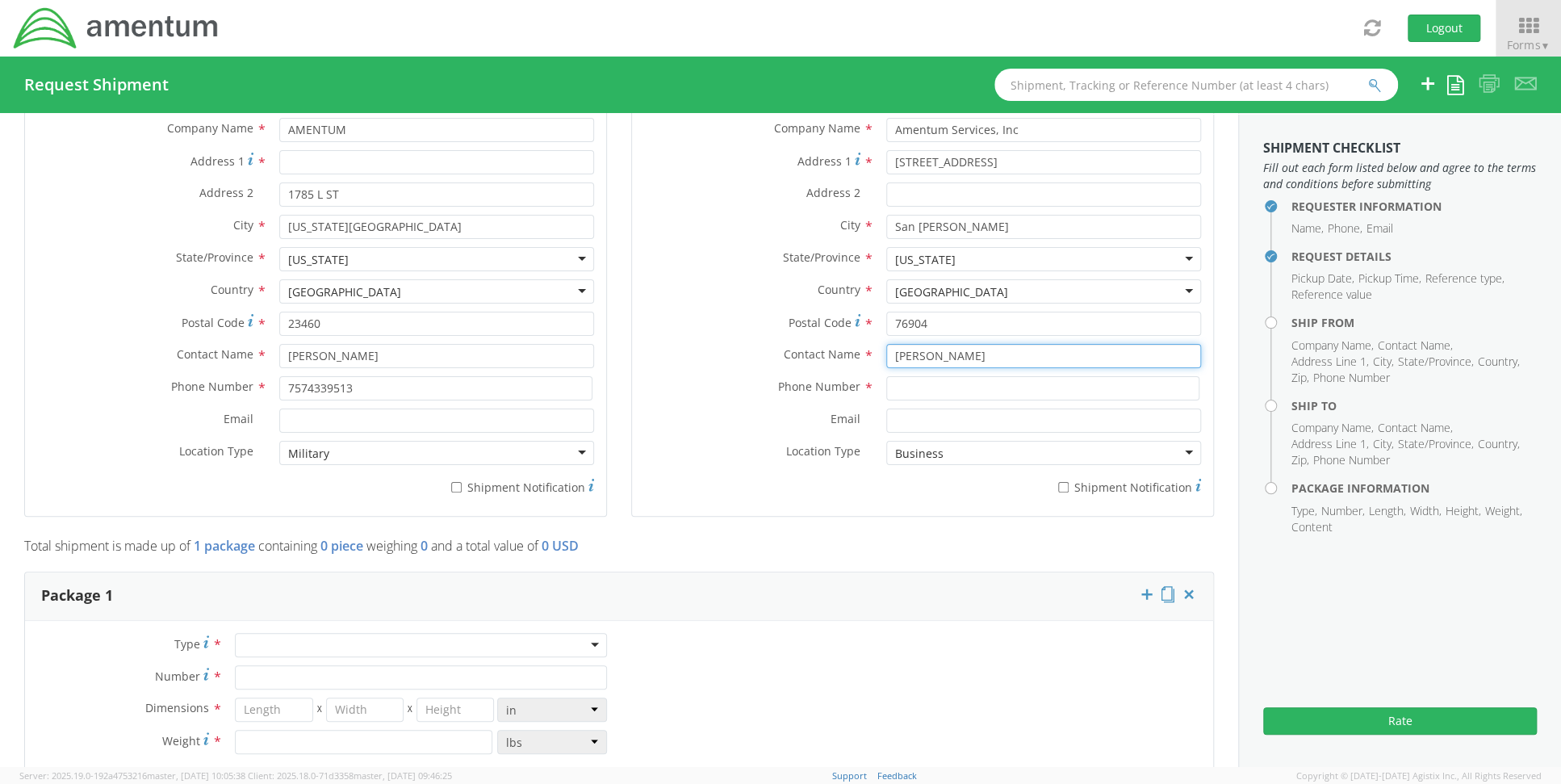
click at [994, 347] on input "[PERSON_NAME]" at bounding box center [1043, 355] width 315 height 24
click at [994, 348] on input "[PERSON_NAME]" at bounding box center [1043, 355] width 315 height 24
click at [994, 350] on input "[PERSON_NAME]" at bounding box center [1043, 355] width 315 height 24
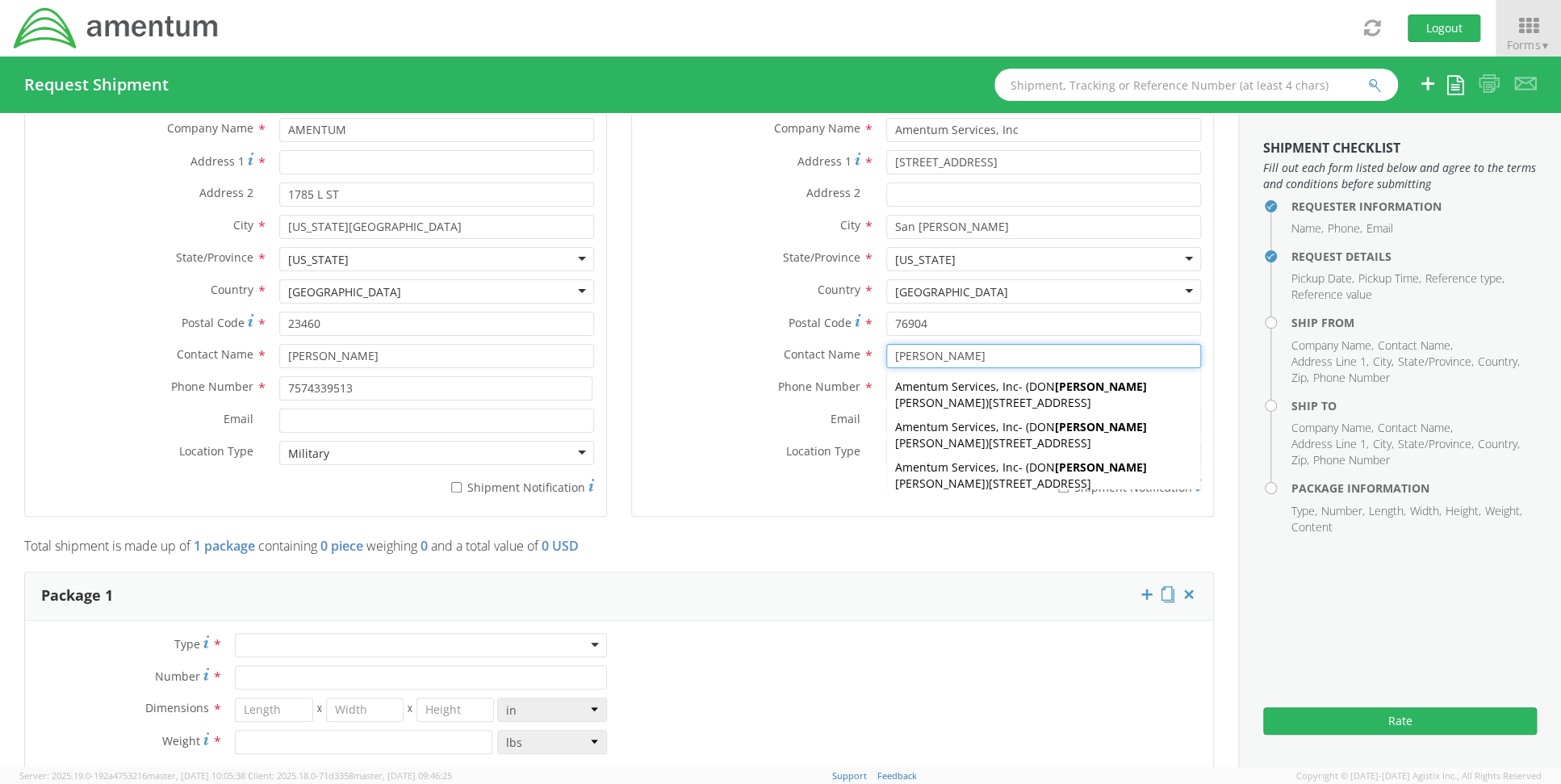
click at [954, 455] on div "Amentum Services, Inc - ( [PERSON_NAME] ) [STREET_ADDRESS]" at bounding box center [1043, 475] width 313 height 40
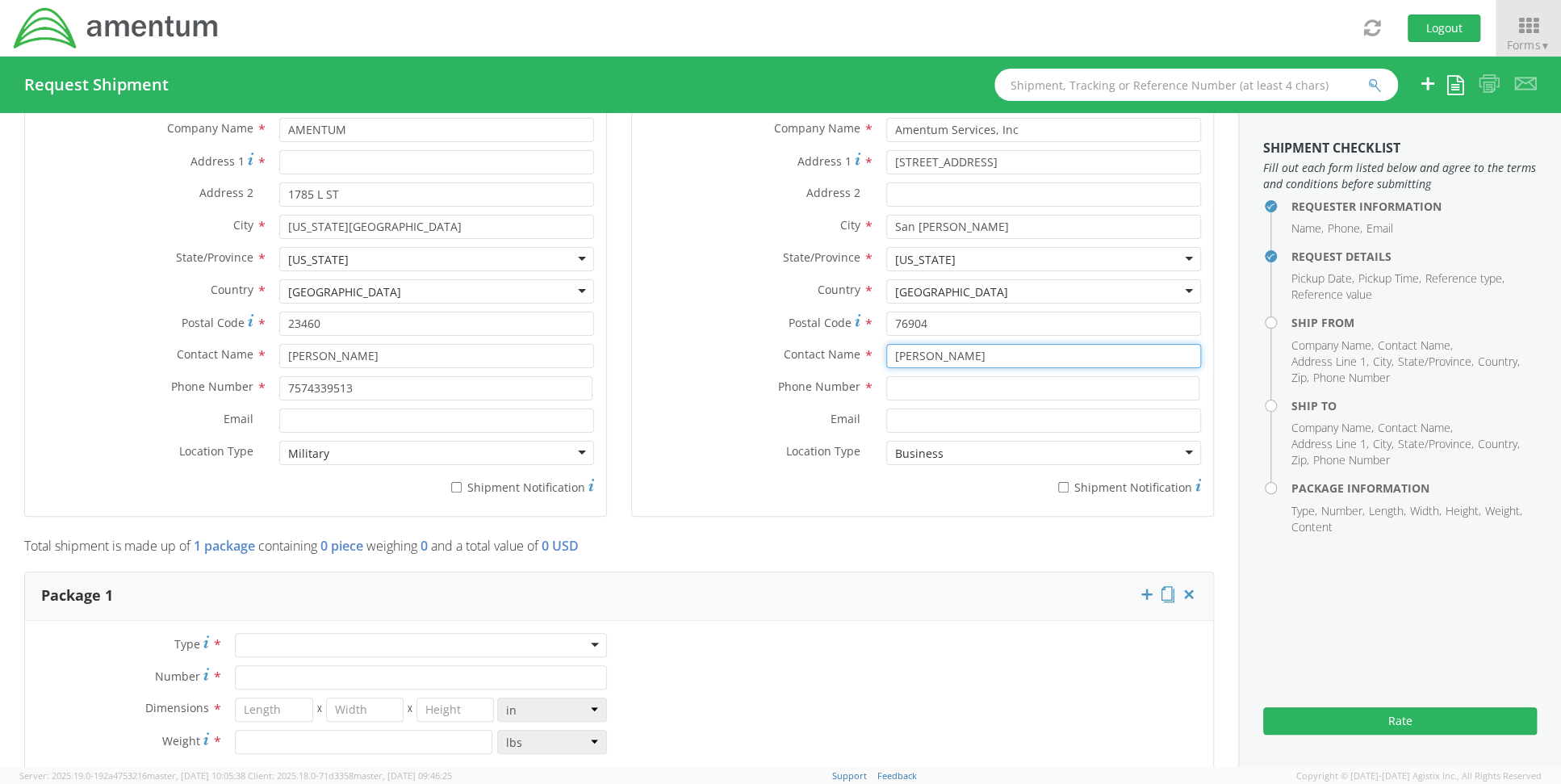
click at [1003, 356] on input "[PERSON_NAME]" at bounding box center [1043, 355] width 315 height 24
click at [1002, 356] on input "[PERSON_NAME]" at bounding box center [1043, 355] width 315 height 24
click at [1008, 356] on input "[PERSON_NAME]" at bounding box center [1043, 355] width 315 height 24
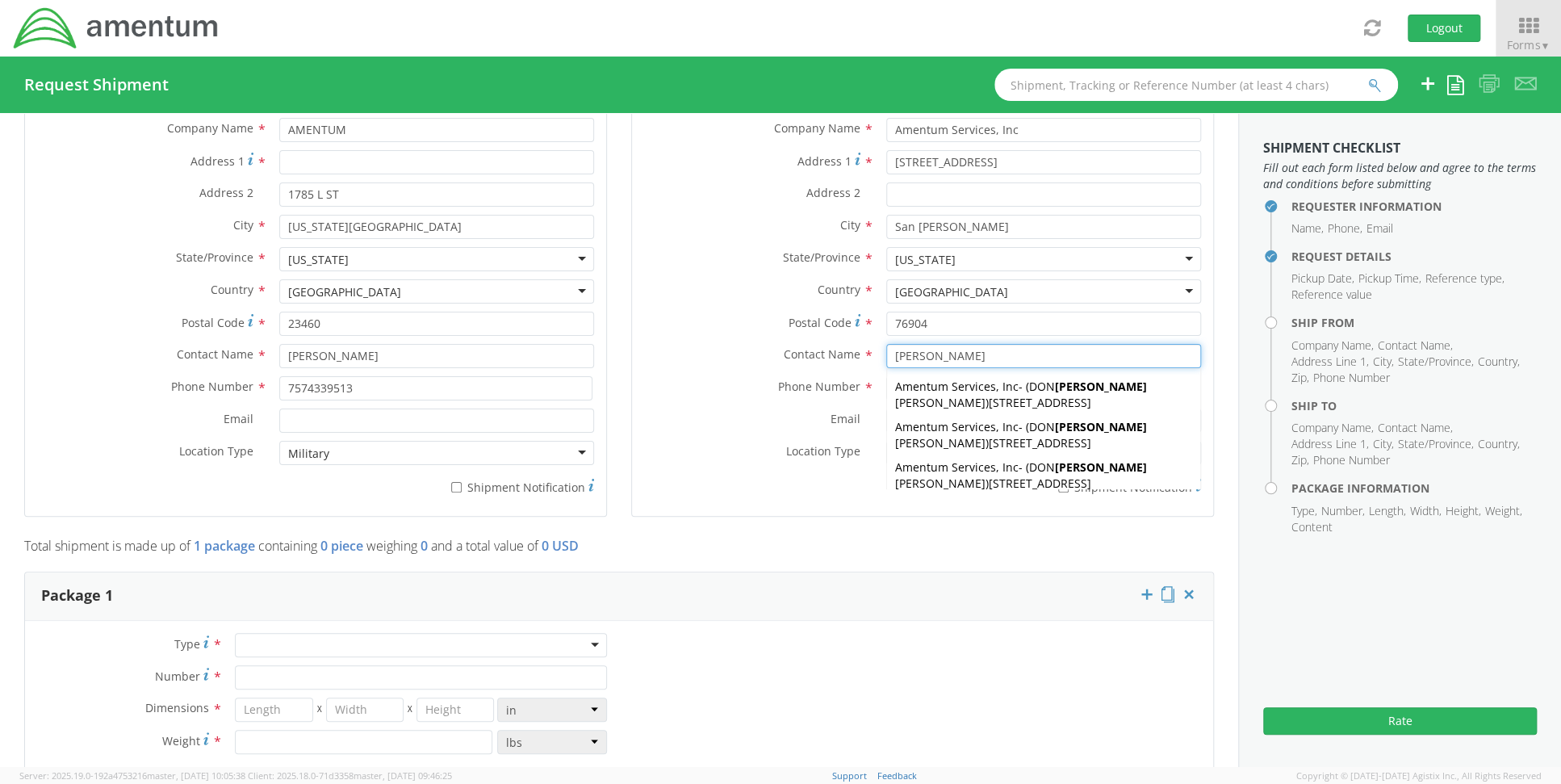
type input "[PERSON_NAME]"
drag, startPoint x: 820, startPoint y: 608, endPoint x: 838, endPoint y: 607, distance: 18.0
click at [832, 607] on div "Package 1" at bounding box center [618, 596] width 1188 height 49
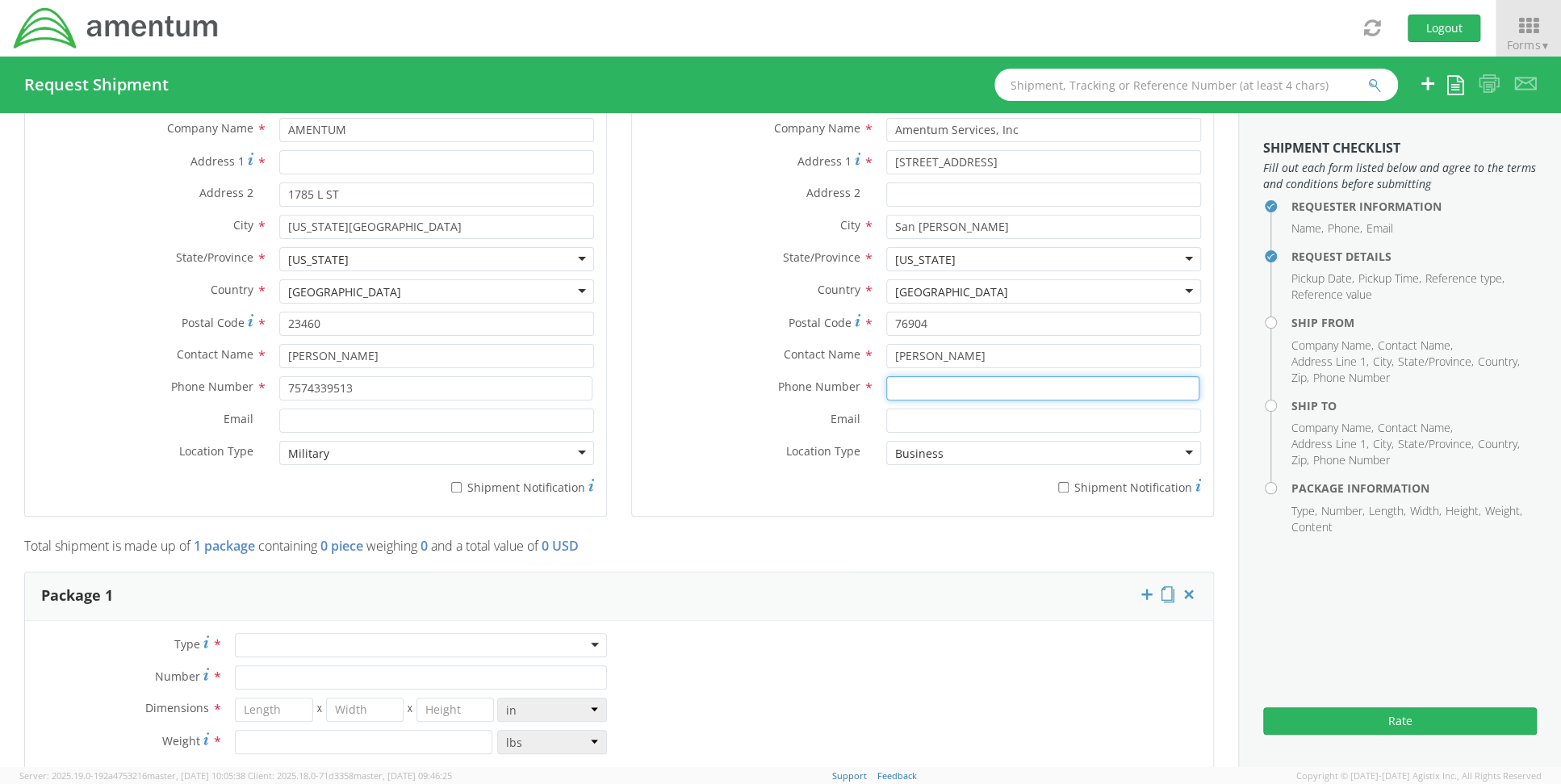
click at [910, 385] on input at bounding box center [1042, 388] width 313 height 24
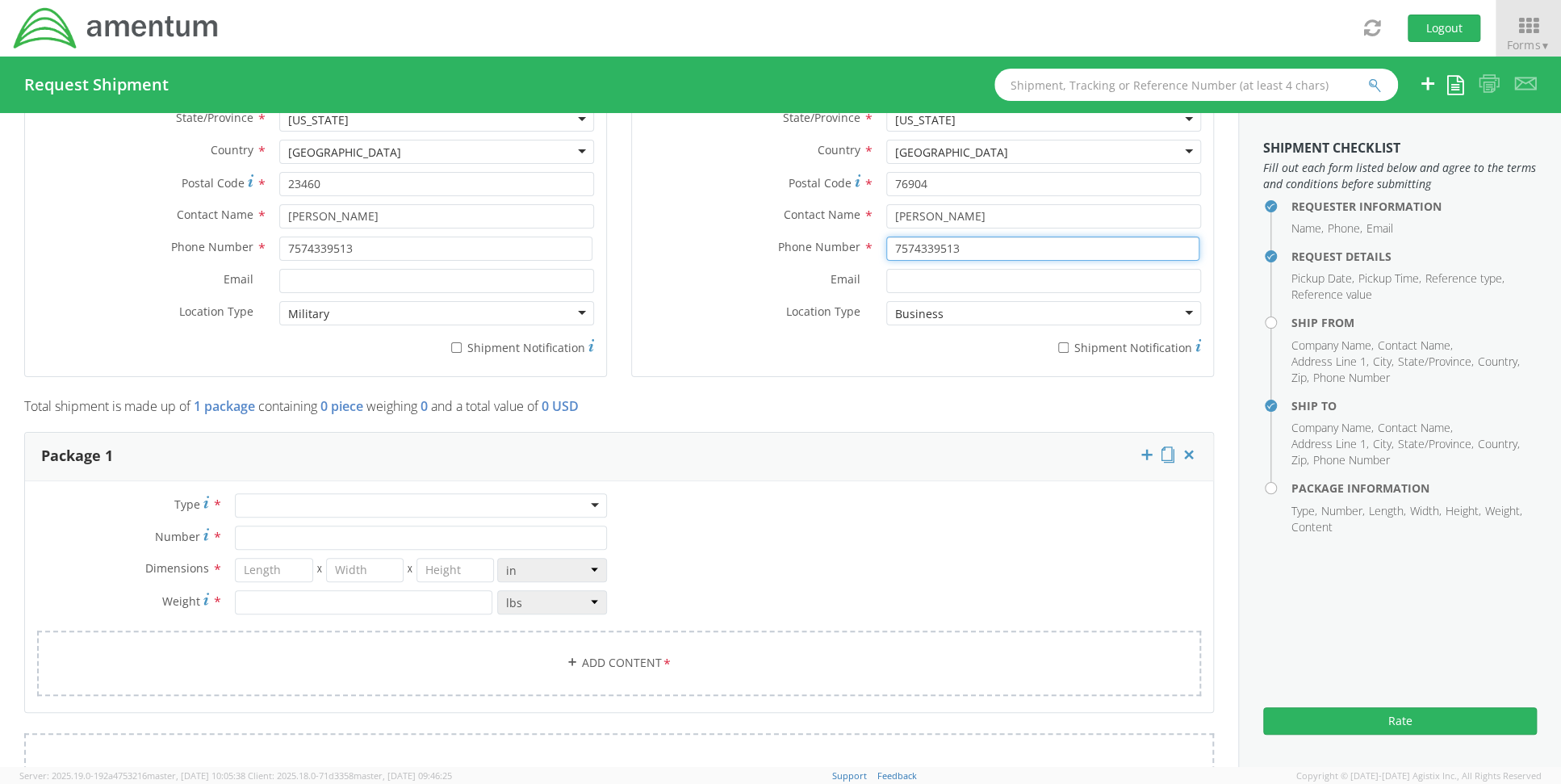
scroll to position [1130, 0]
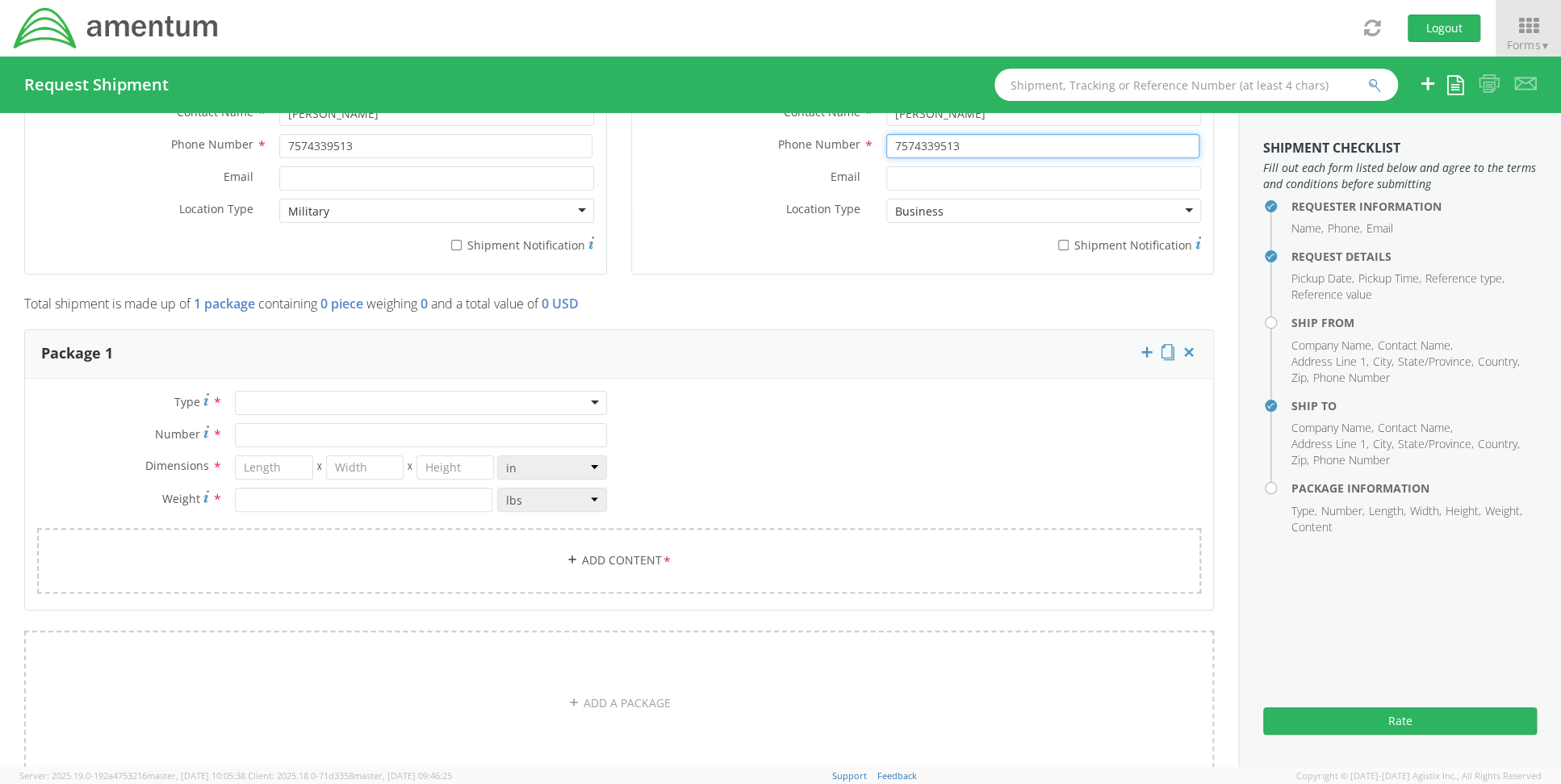
type input "7574339513"
click at [416, 399] on div at bounding box center [420, 402] width 372 height 24
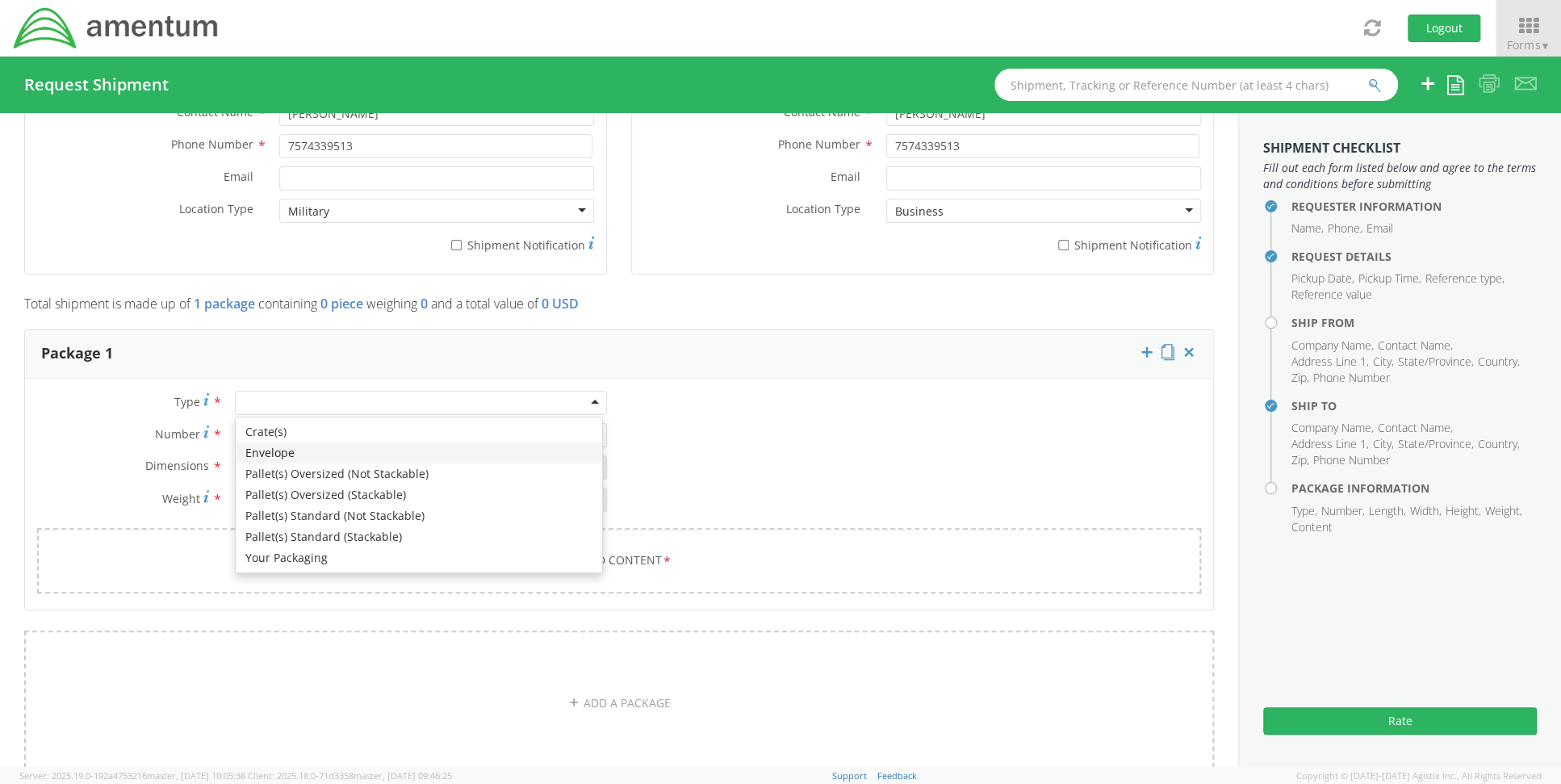
type input "1"
type input "9.5"
type input "12.5"
type input "0.25"
type input "1"
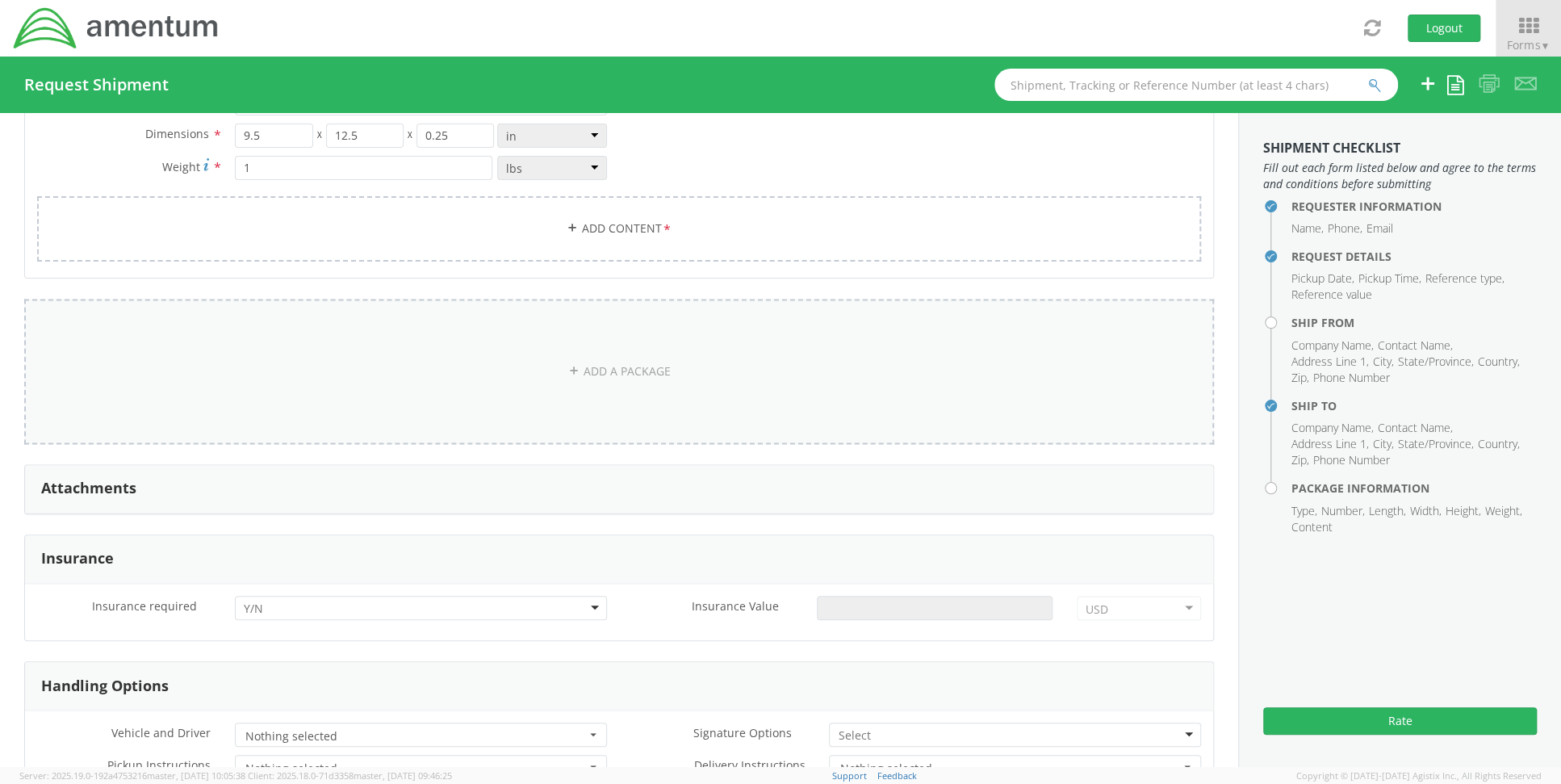
scroll to position [1291, 0]
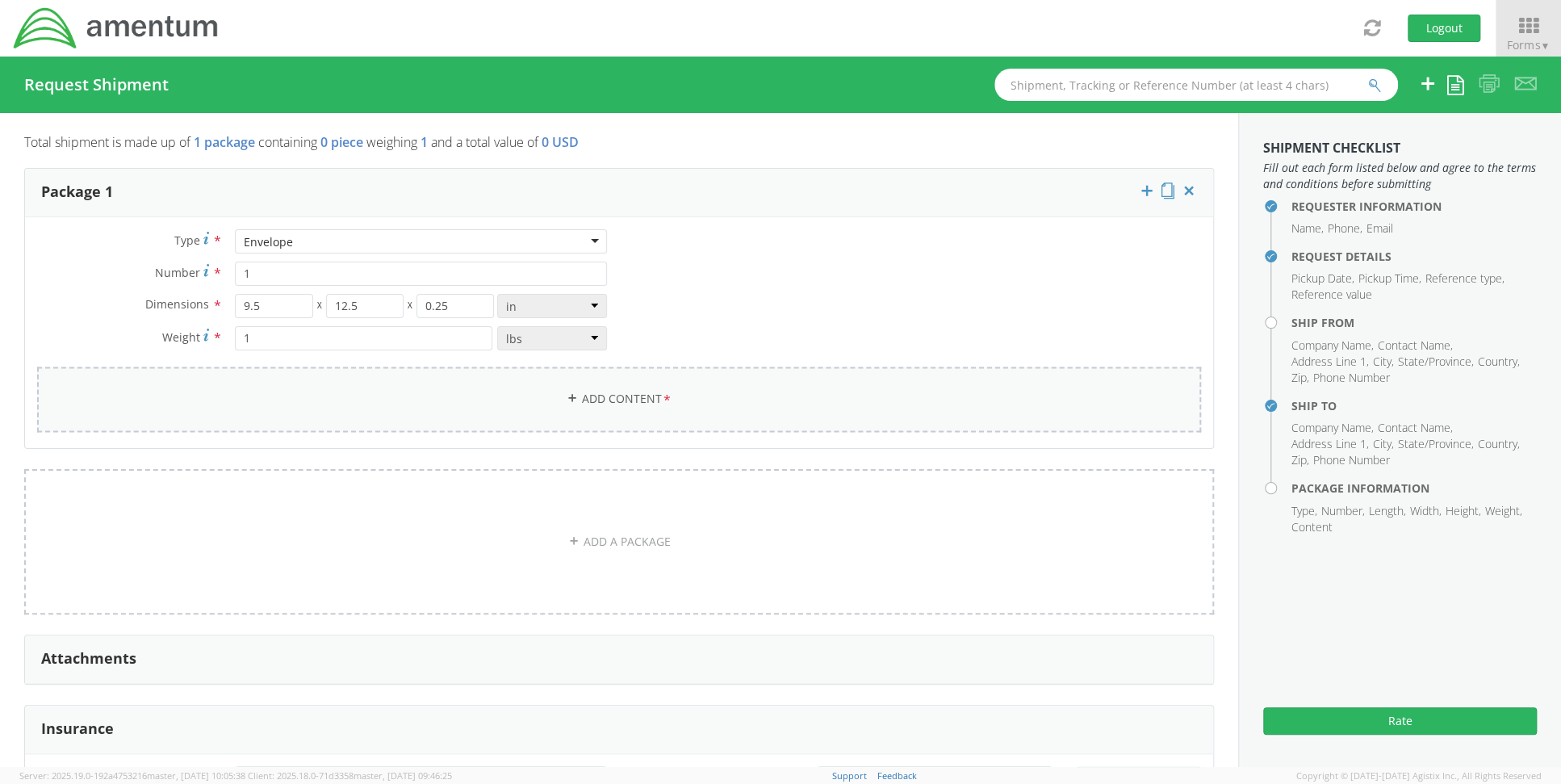
click at [422, 409] on link "Add Content *" at bounding box center [619, 398] width 1164 height 65
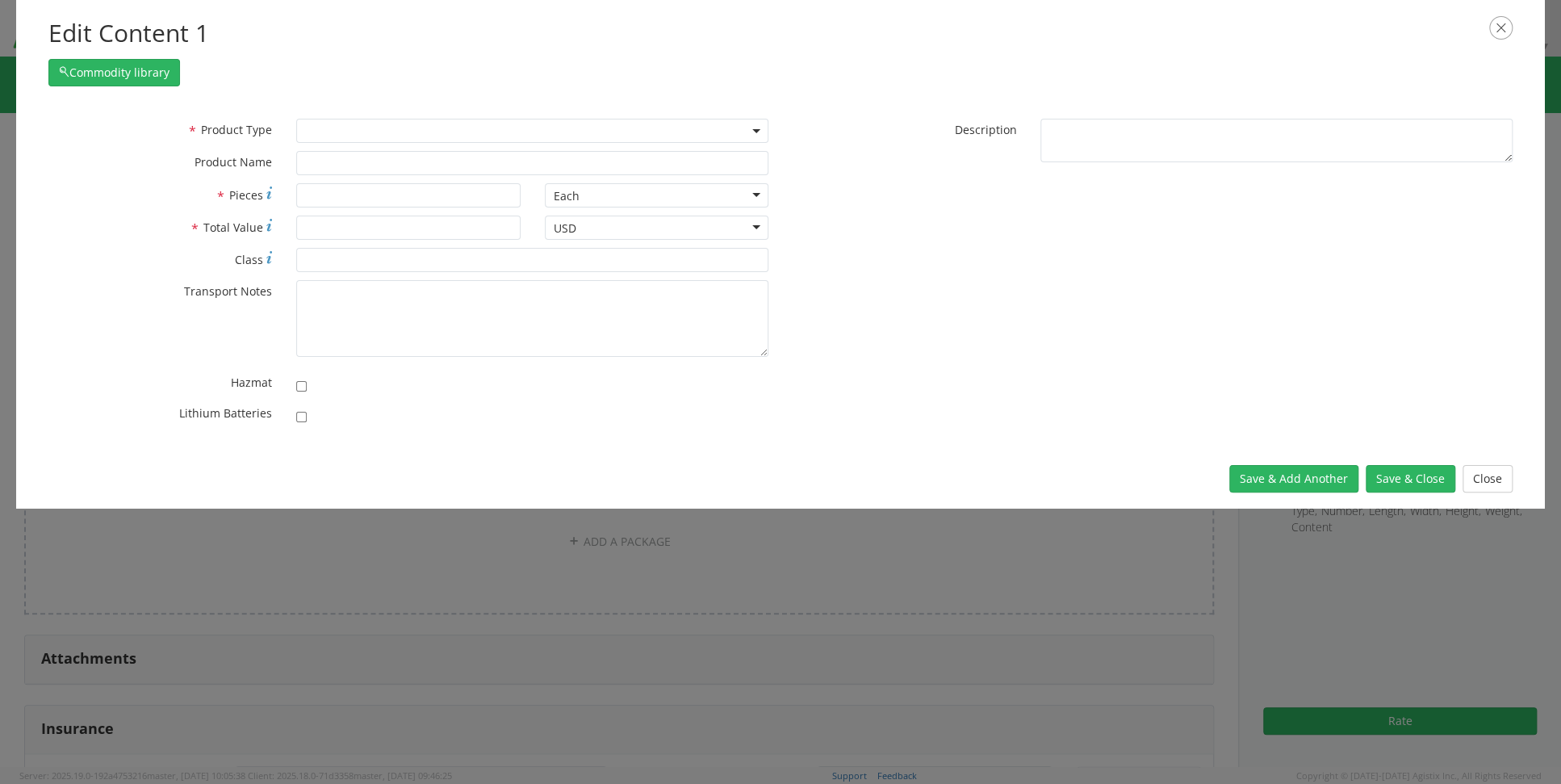
click at [233, 133] on span "Product Type" at bounding box center [236, 129] width 71 height 16
click at [747, 127] on span at bounding box center [531, 131] width 472 height 24
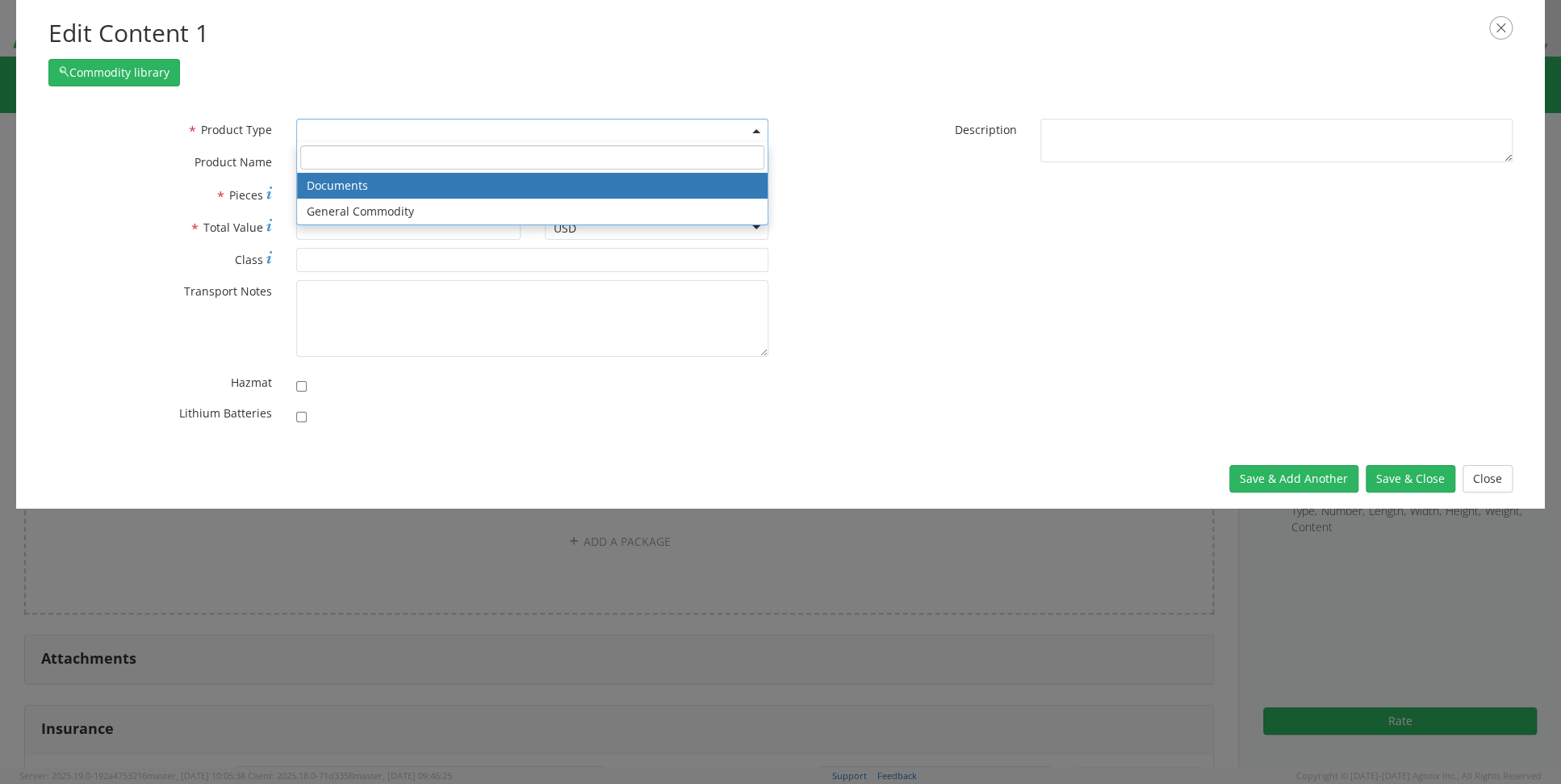
select select "DOCUMENT"
type input "Documents"
type input "1"
type textarea "Documents"
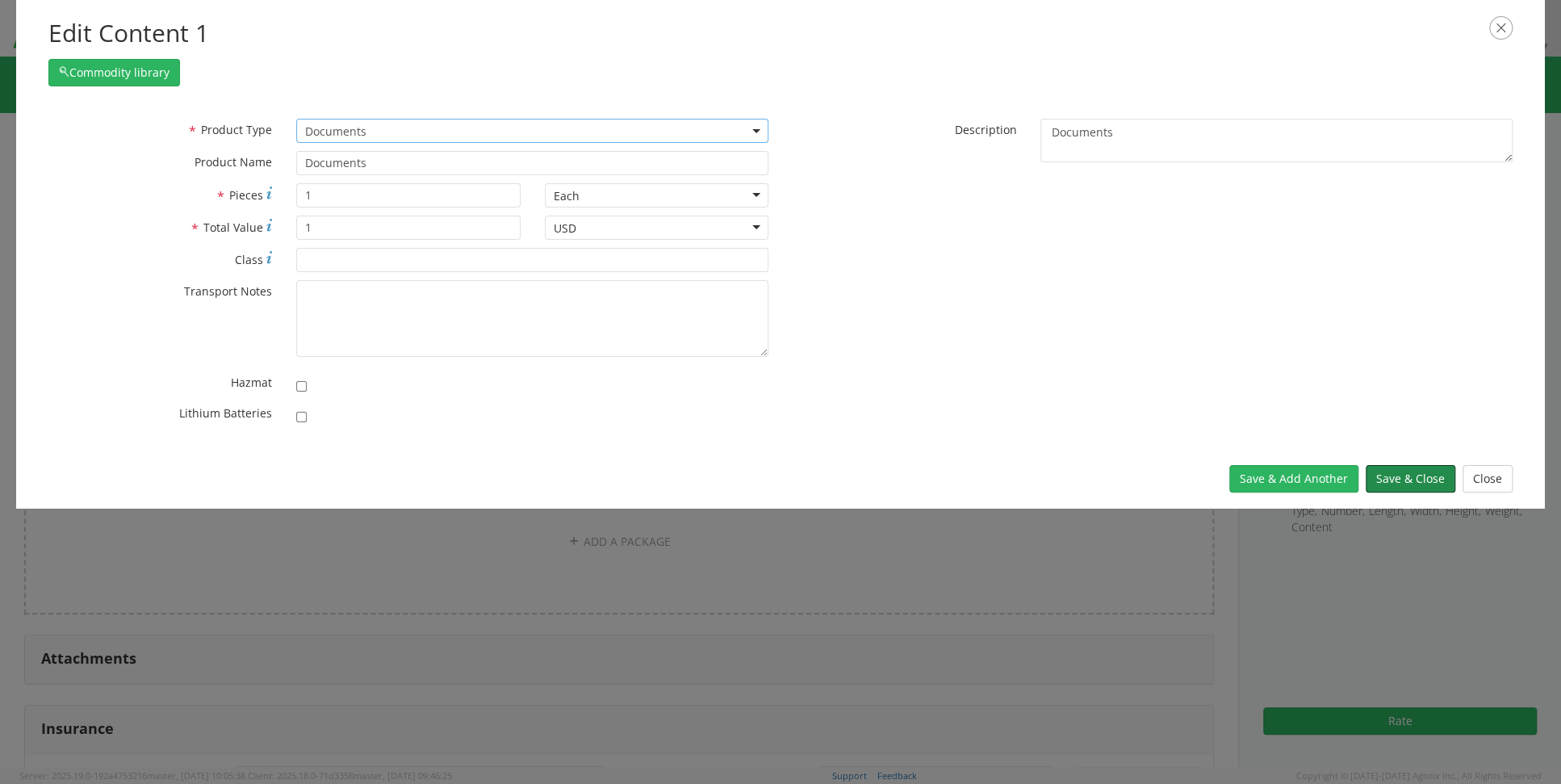
click at [1404, 477] on button "Save & Close" at bounding box center [1411, 478] width 90 height 27
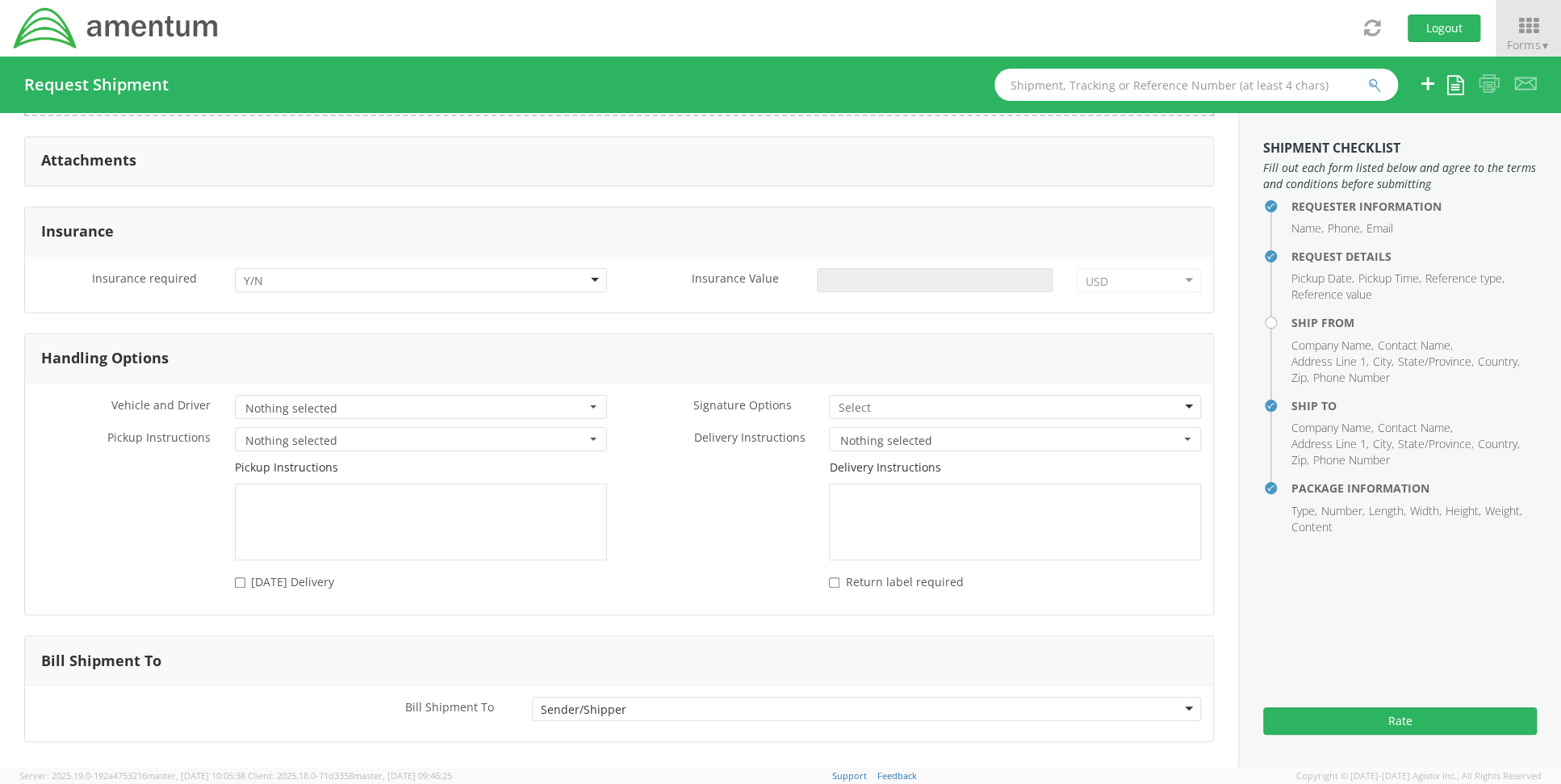
scroll to position [1939, 0]
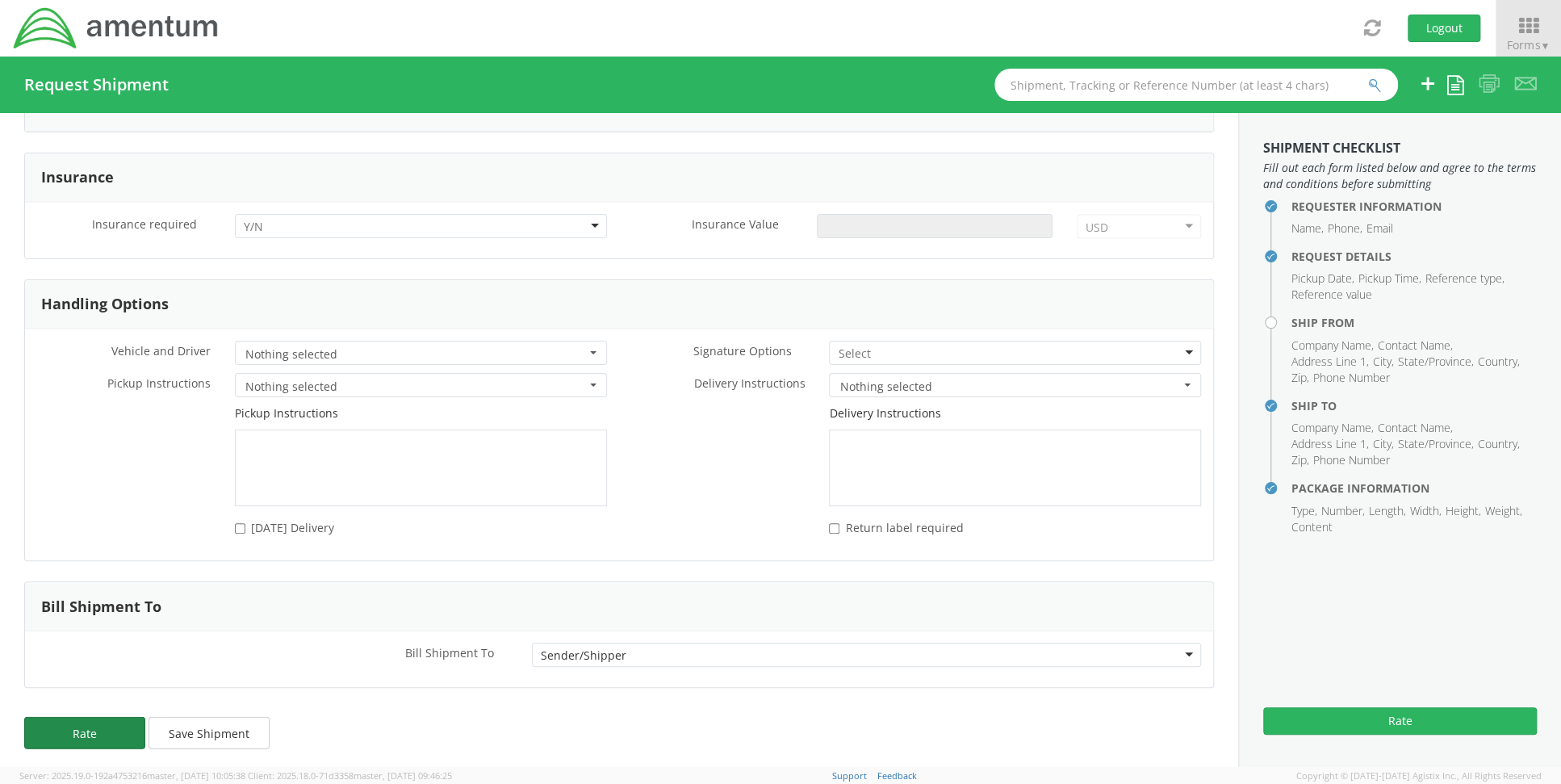
click at [126, 728] on button "Rate" at bounding box center [84, 732] width 121 height 32
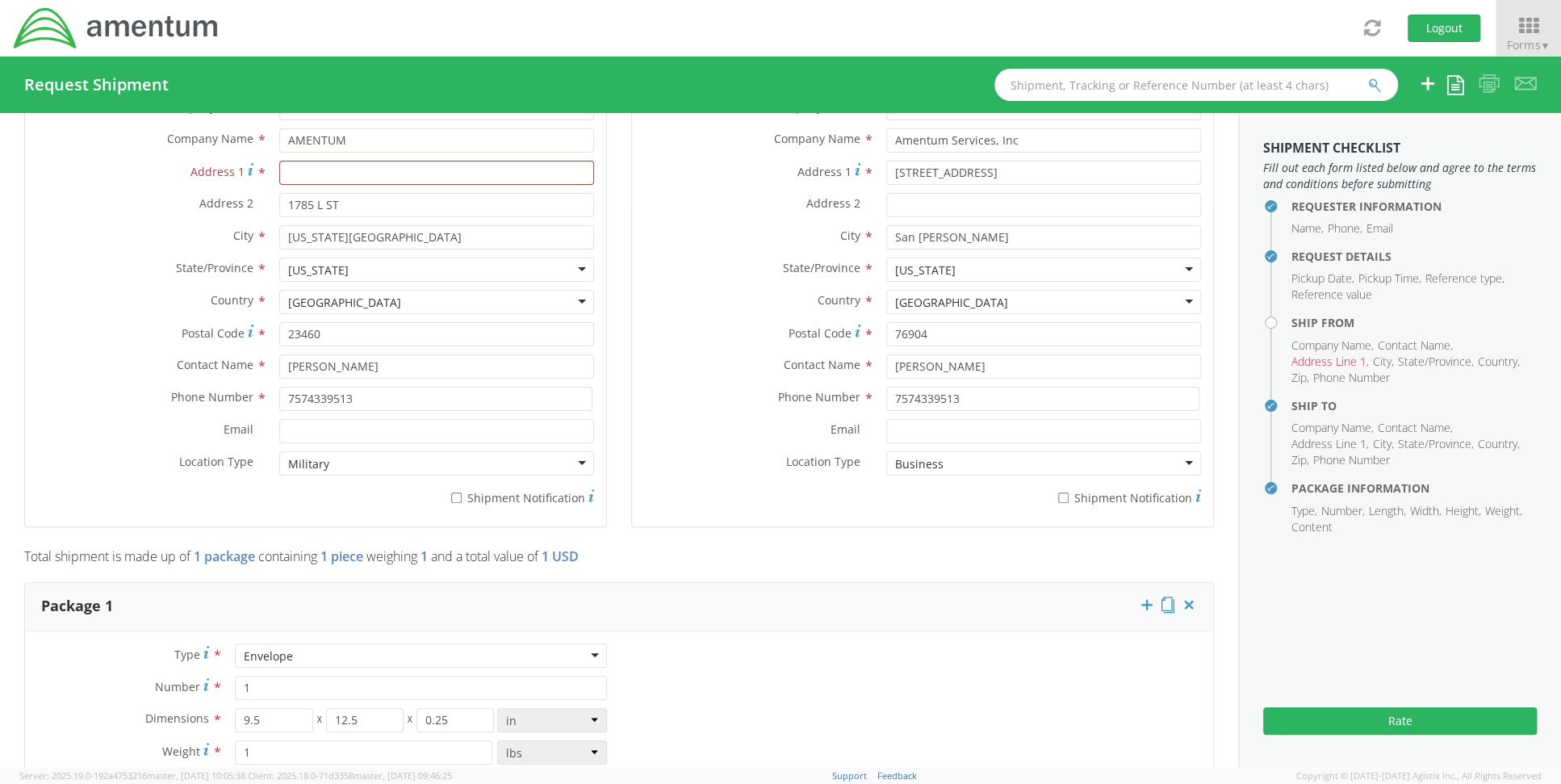
scroll to position [807, 0]
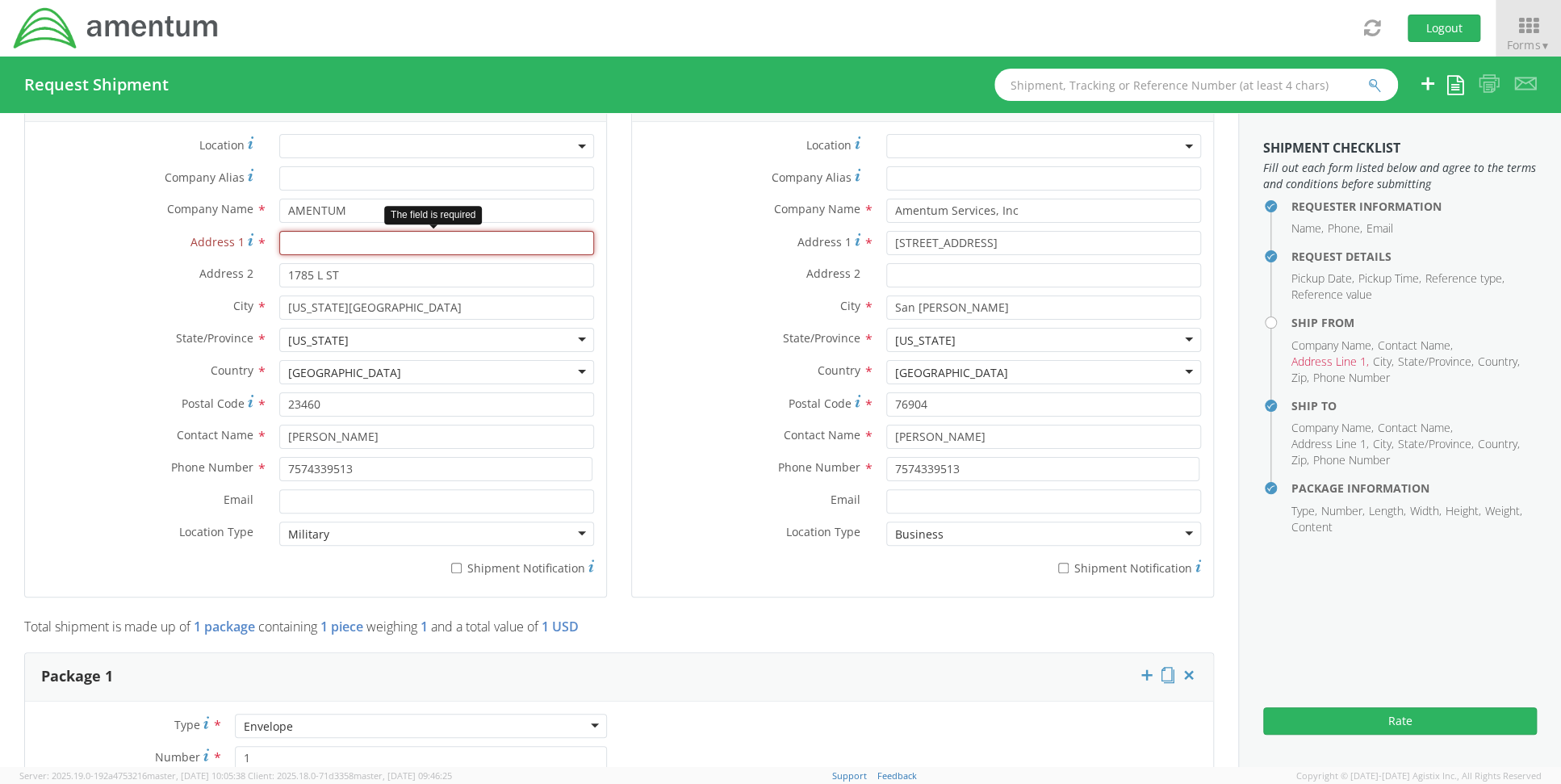
click at [436, 245] on input "Address 1 *" at bounding box center [437, 243] width 315 height 24
type input "AMENTUM"
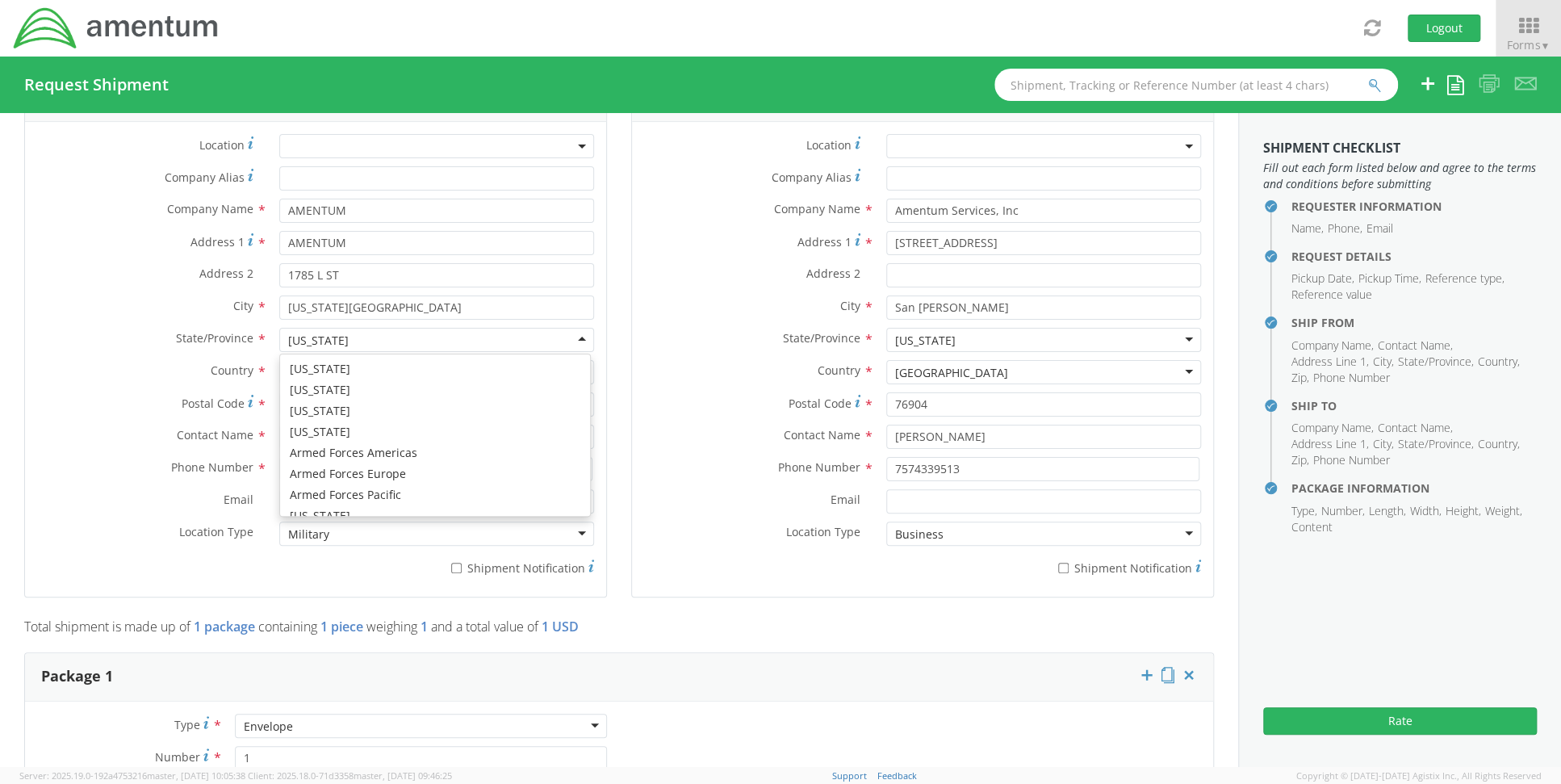
click at [463, 337] on div "[US_STATE]" at bounding box center [437, 340] width 315 height 24
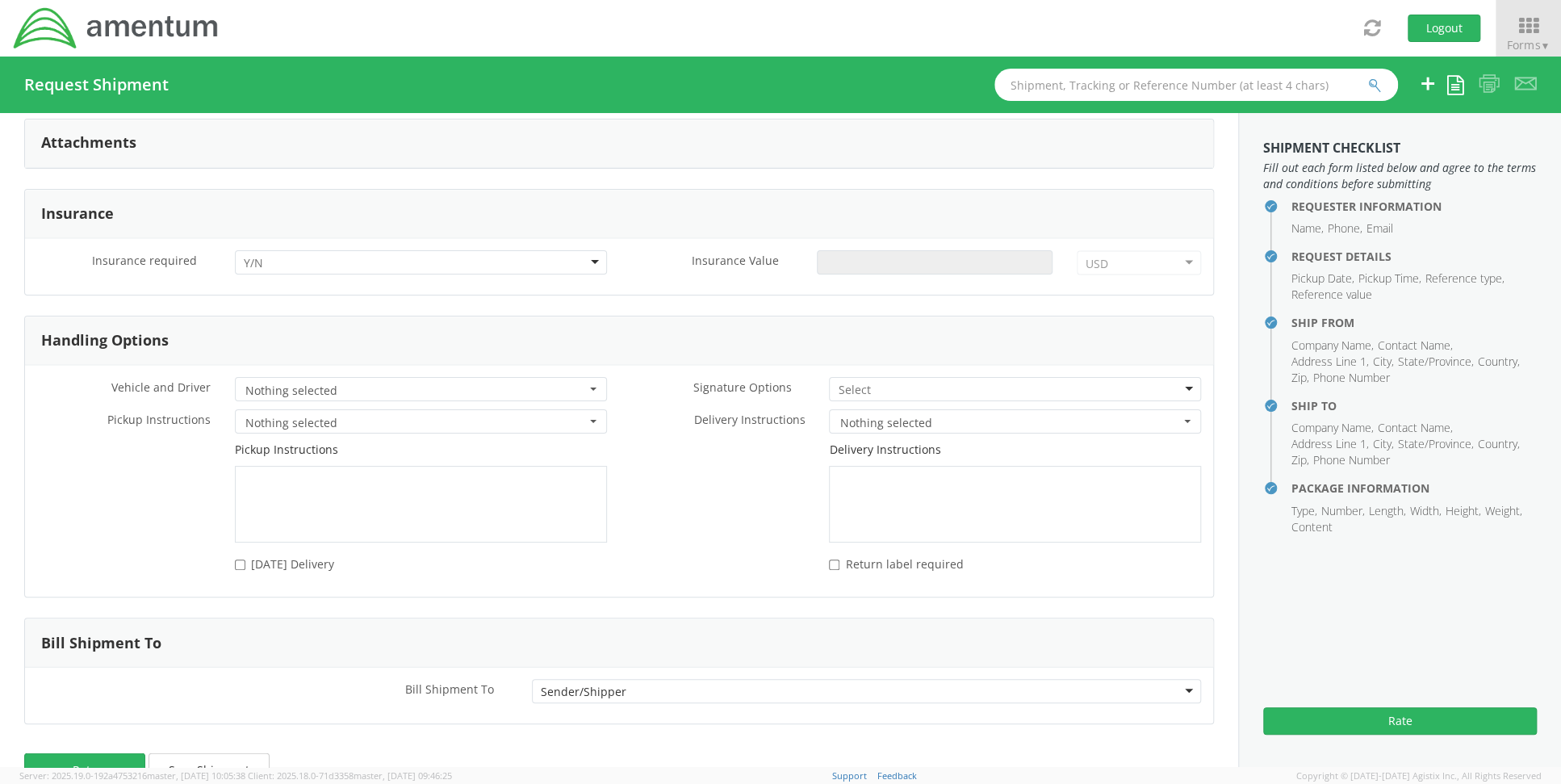
scroll to position [1939, 0]
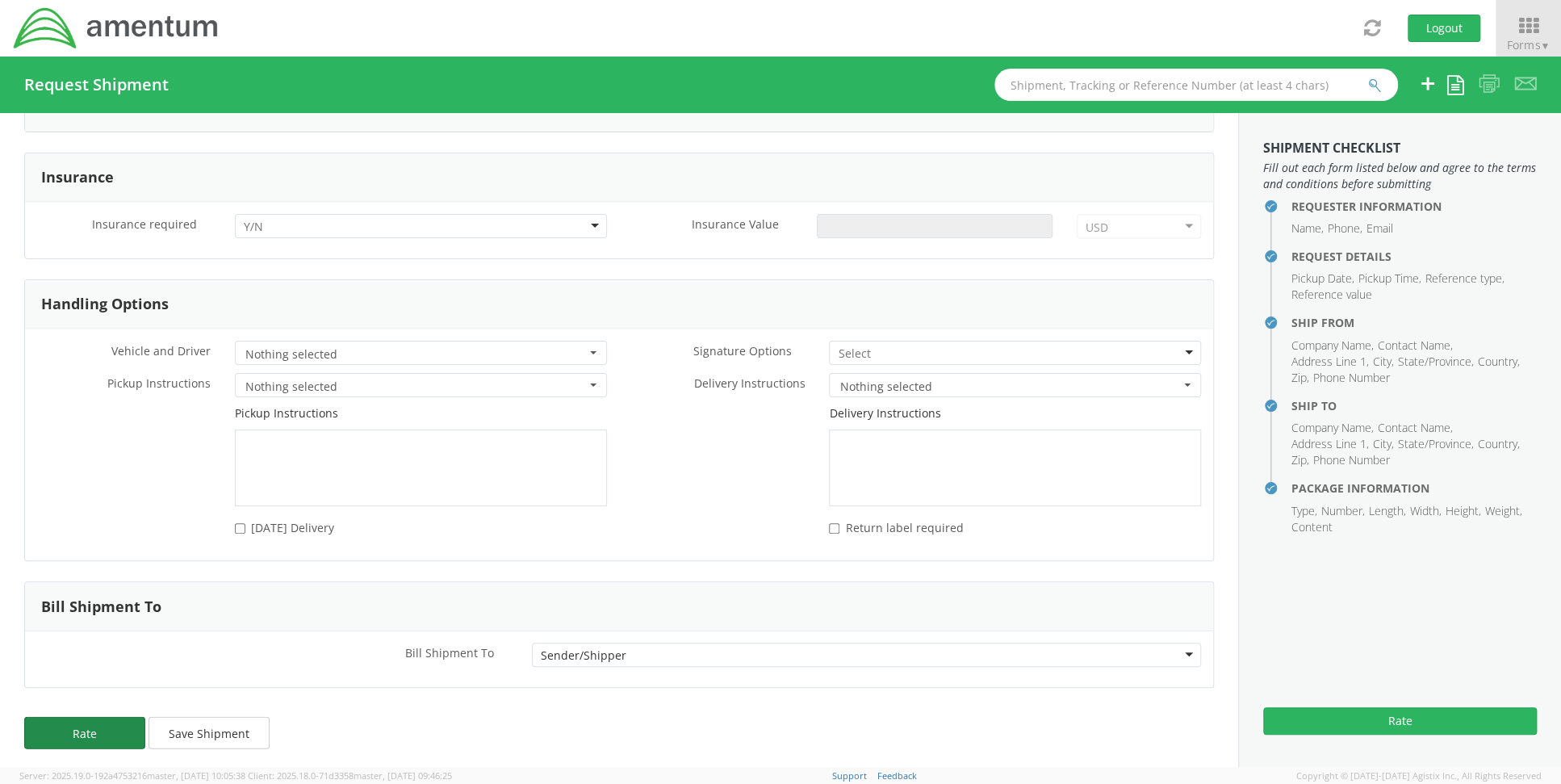
click at [124, 721] on button "Rate" at bounding box center [84, 732] width 121 height 32
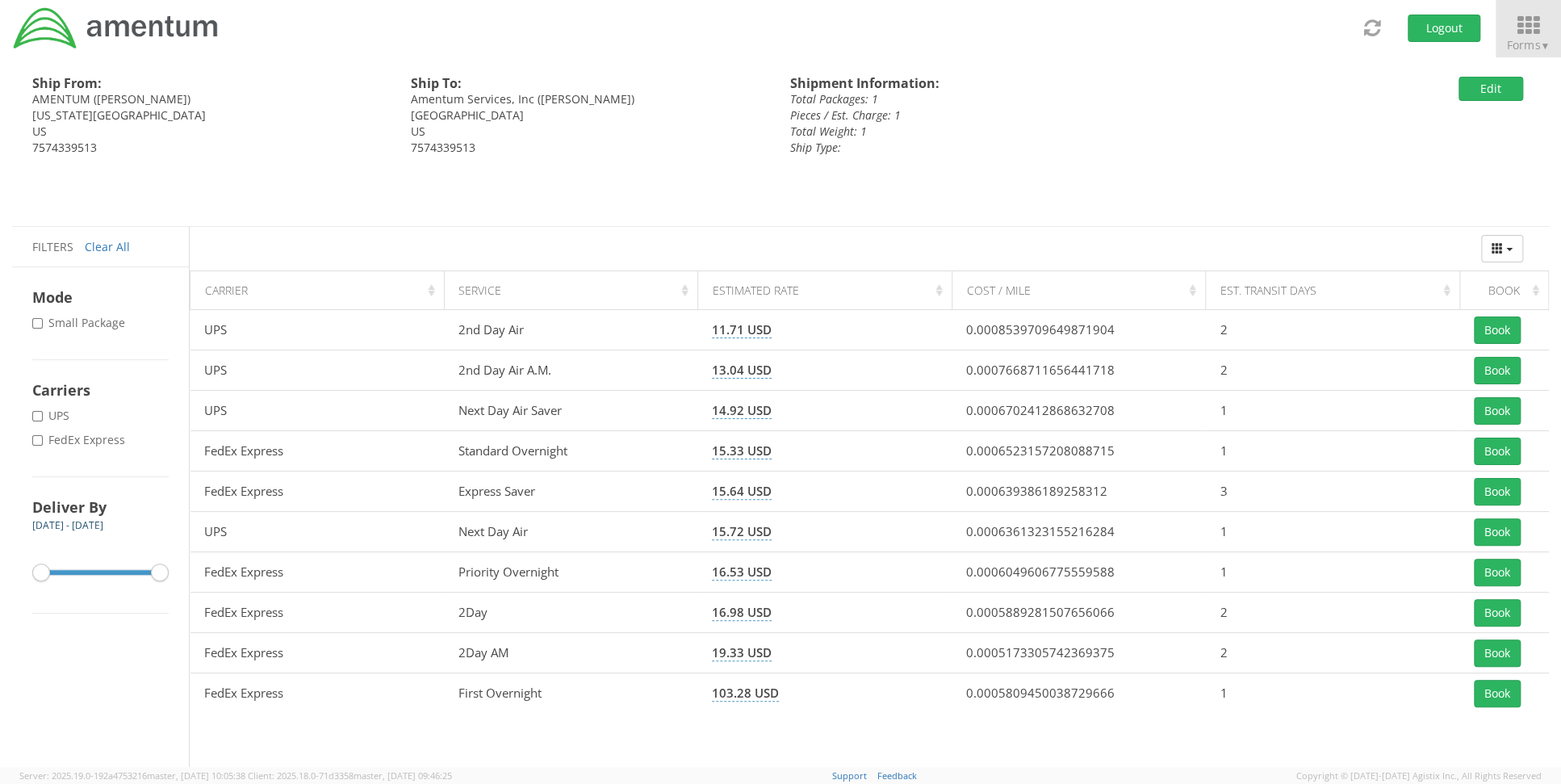
click at [1542, 44] on span "▼" at bounding box center [1545, 45] width 10 height 14
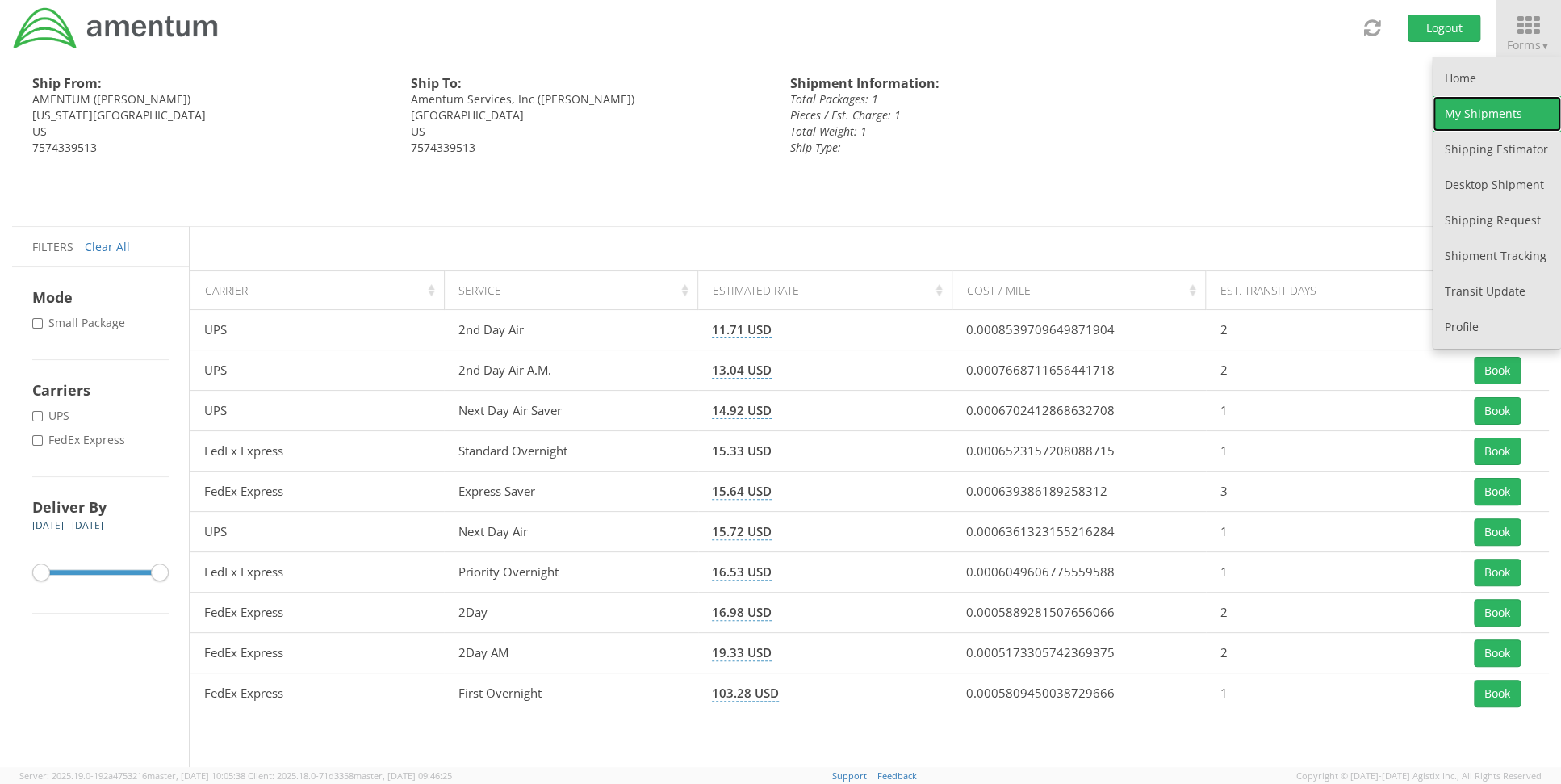
click at [1498, 103] on link "My Shipments" at bounding box center [1497, 114] width 128 height 36
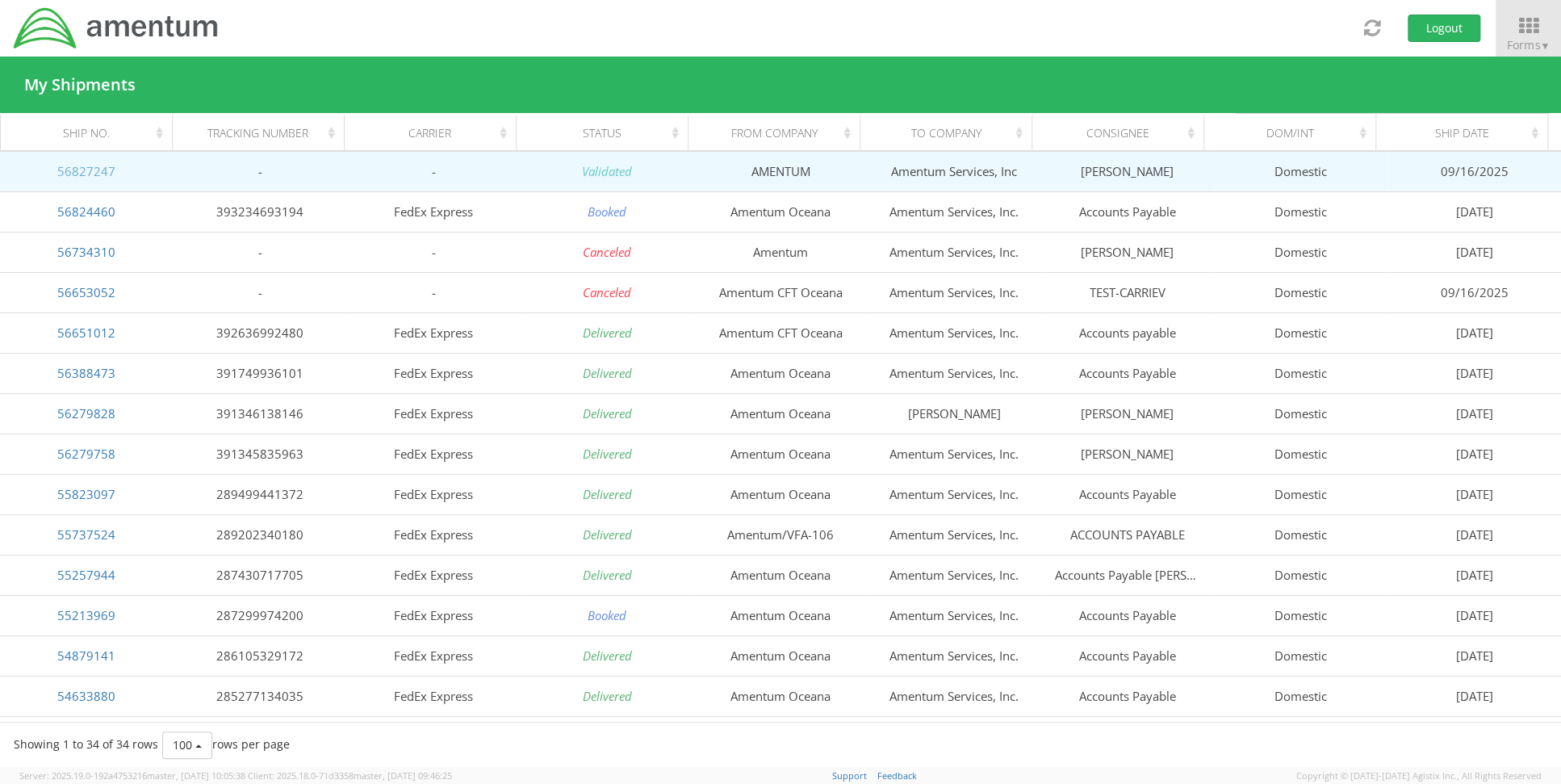
click at [73, 173] on link "56827247" at bounding box center [86, 171] width 58 height 16
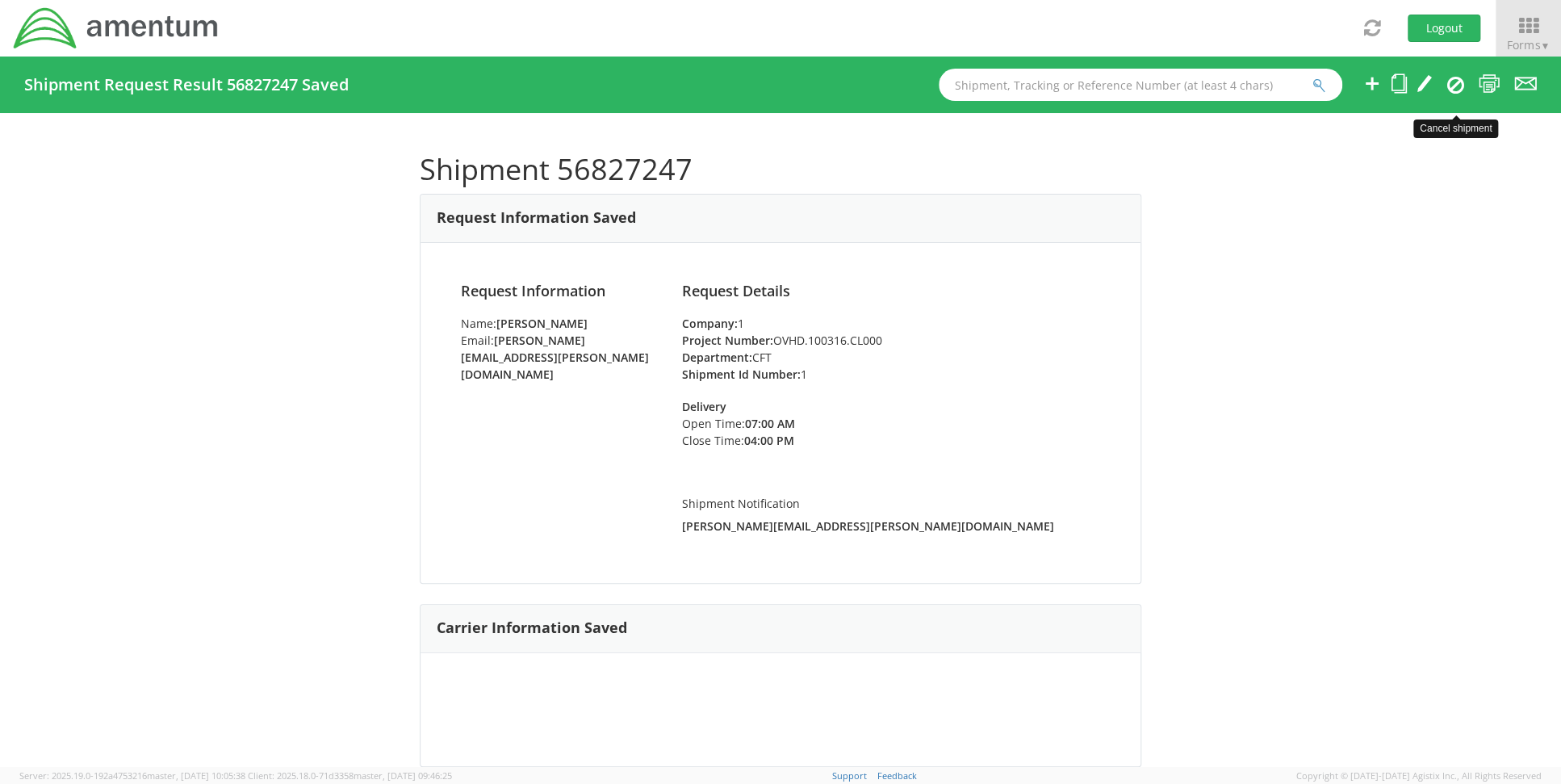
click at [1456, 83] on icon at bounding box center [1456, 84] width 17 height 19
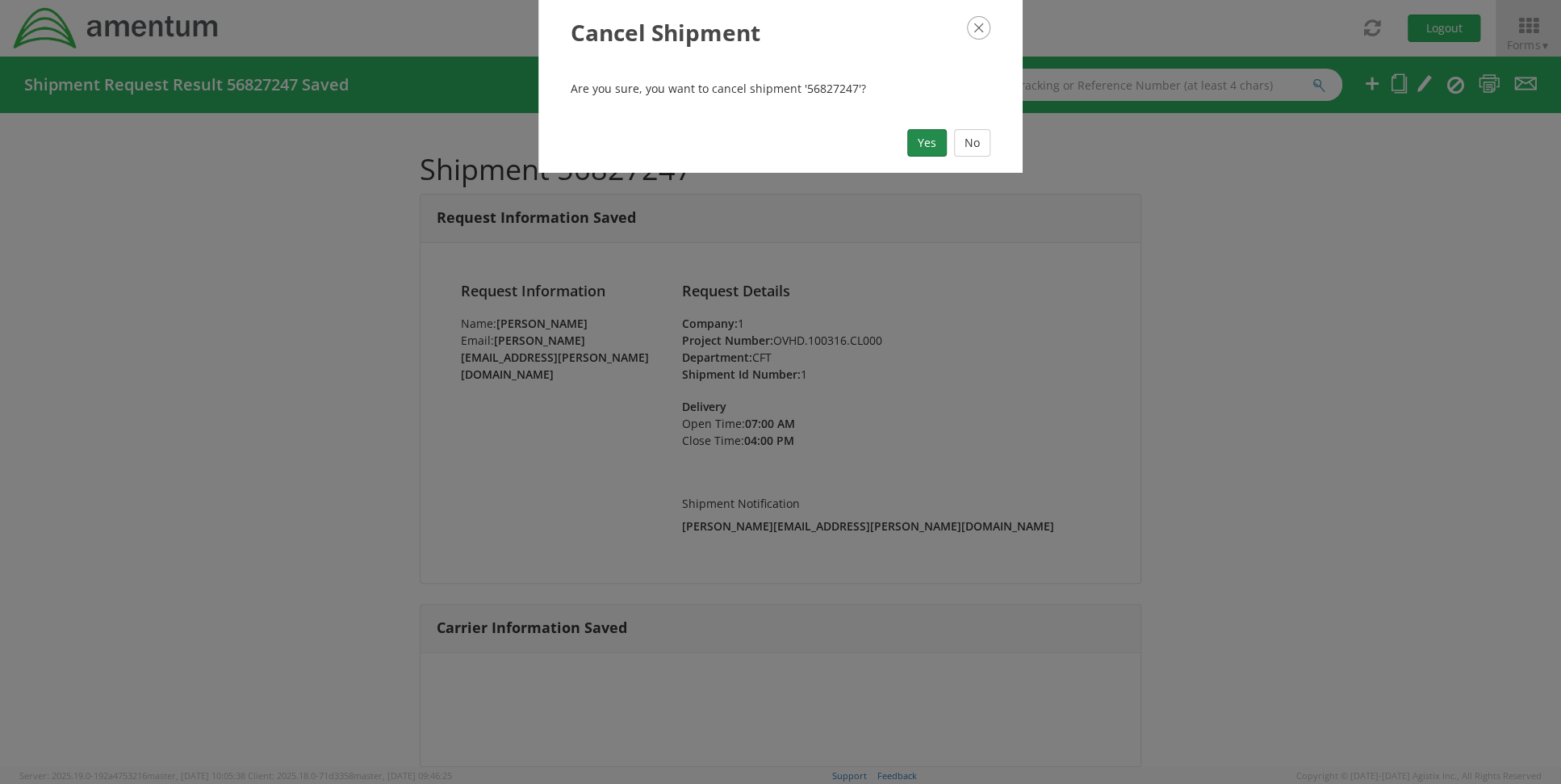
click at [913, 141] on button "Yes" at bounding box center [926, 143] width 39 height 27
